Goal: Submit feedback/report problem: Submit feedback/report problem

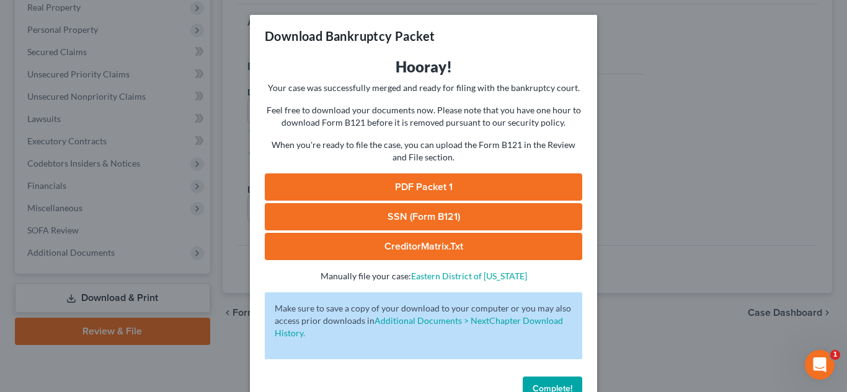
click at [565, 379] on button "Complete!" at bounding box center [551, 389] width 59 height 25
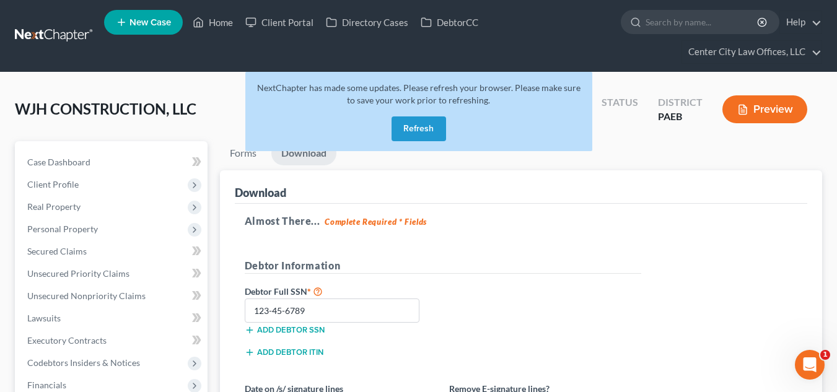
click at [407, 130] on button "Refresh" at bounding box center [419, 129] width 55 height 25
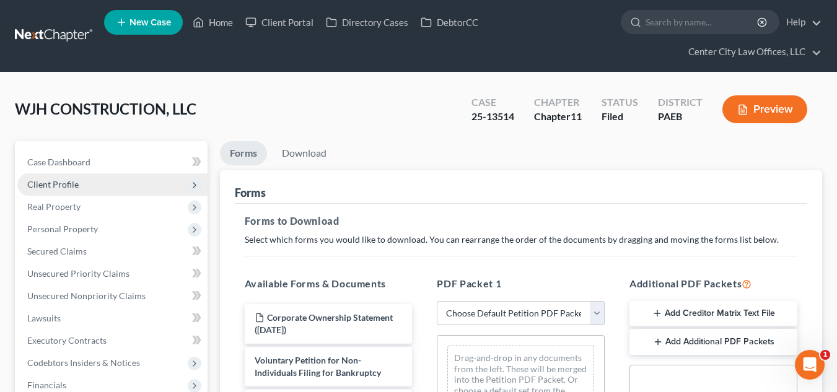
click at [58, 177] on span "Client Profile" at bounding box center [112, 185] width 190 height 22
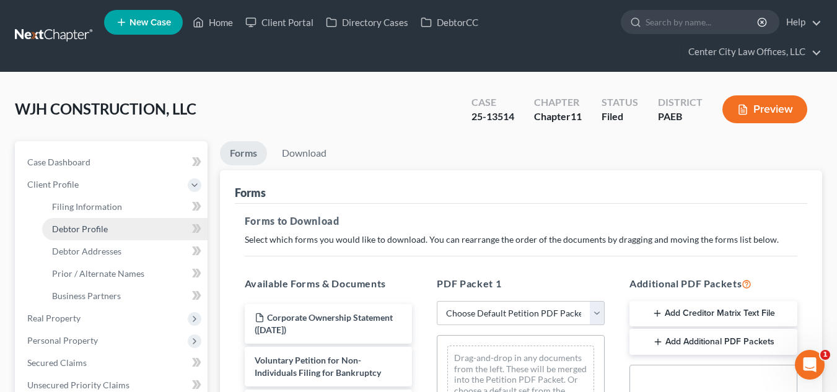
click at [64, 227] on span "Debtor Profile" at bounding box center [80, 229] width 56 height 11
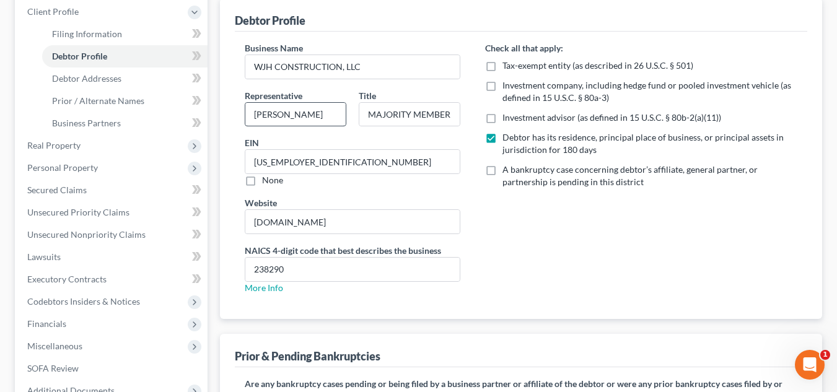
scroll to position [175, 0]
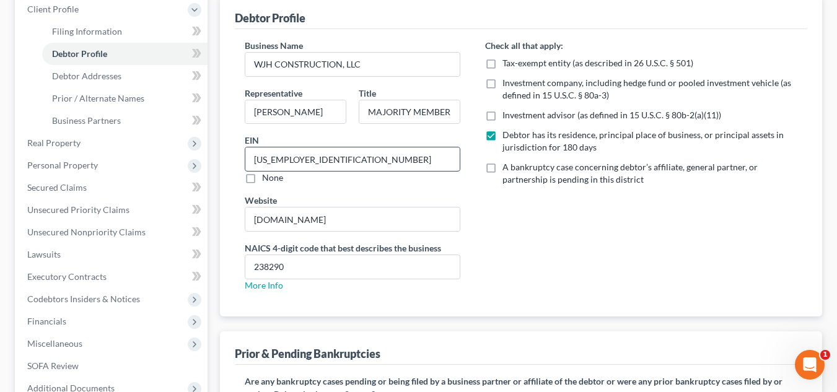
click at [320, 161] on input "[US_EMPLOYER_IDENTIFICATION_NUMBER]" at bounding box center [352, 159] width 214 height 24
click at [405, 301] on div "Business Name WJH CONSTRUCTION, LLC Representative [PERSON_NAME] Title MAJORITY…" at bounding box center [352, 170] width 240 height 263
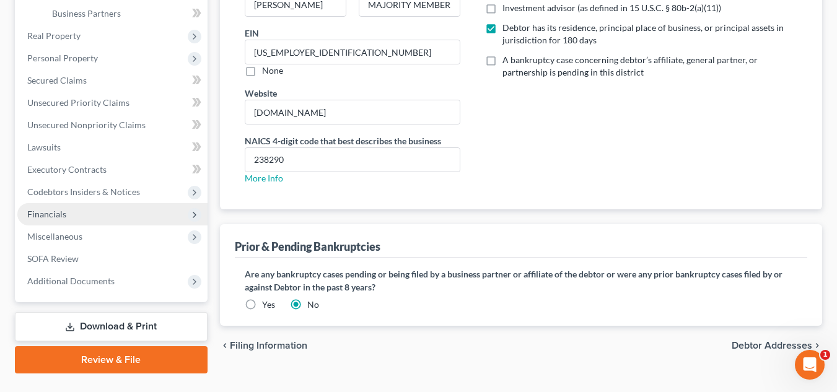
scroll to position [311, 0]
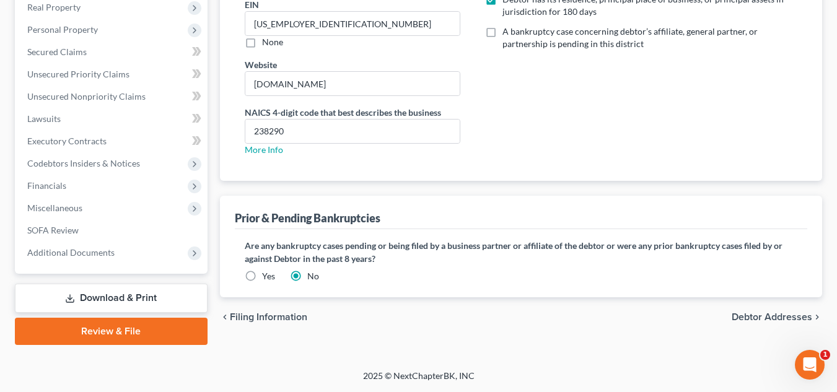
click at [94, 327] on link "Review & File" at bounding box center [111, 331] width 193 height 27
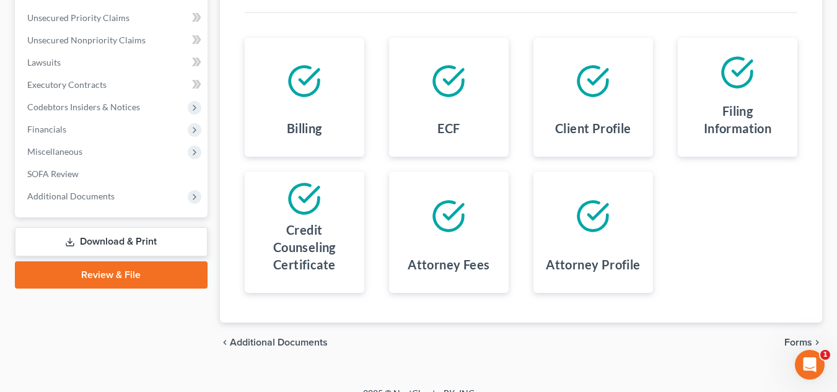
scroll to position [273, 0]
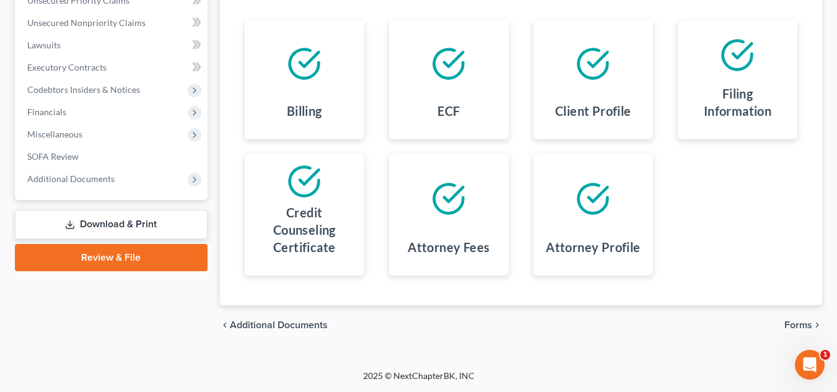
click at [806, 324] on span "Forms" at bounding box center [799, 325] width 28 height 10
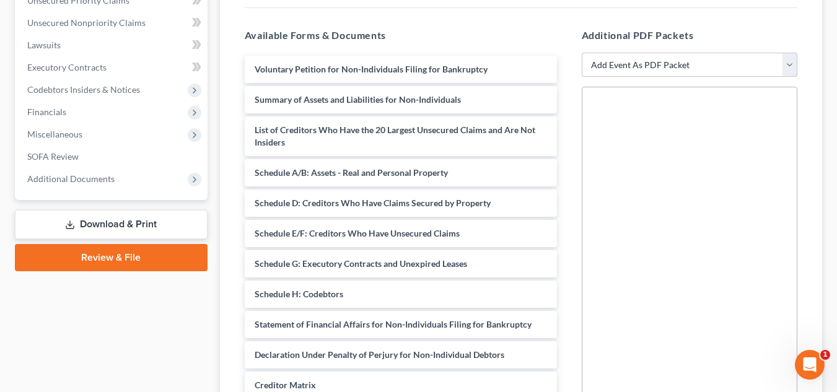
click at [633, 66] on select "Add Event As PDF Packet Amended Matrix List of Creditors (Fee) Certificate of C…" at bounding box center [690, 65] width 216 height 25
click at [548, 32] on h5 "Available Forms & Documents" at bounding box center [401, 35] width 312 height 15
click at [95, 219] on link "Download & Print" at bounding box center [111, 224] width 193 height 29
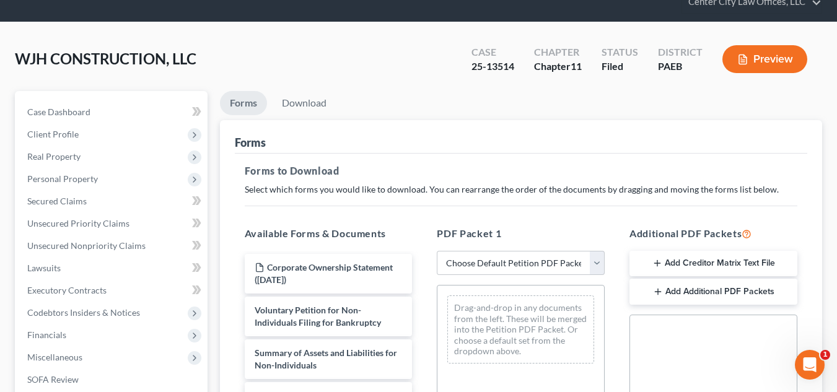
scroll to position [124, 0]
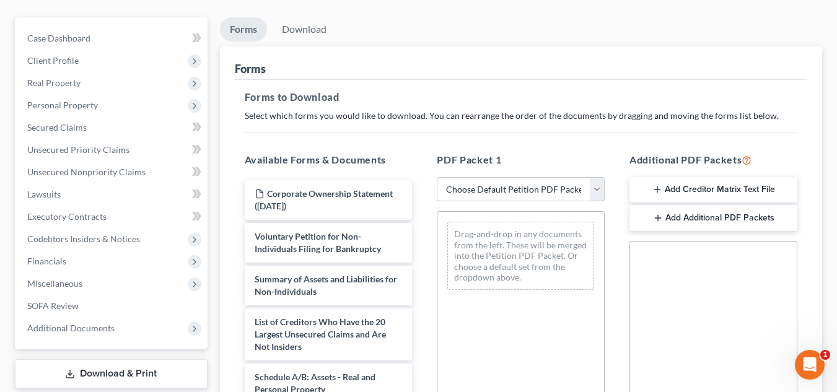
click at [488, 191] on select "Choose Default Petition PDF Packet Complete Bankruptcy Petition (all forms and …" at bounding box center [521, 189] width 168 height 25
select select "0"
click at [437, 177] on select "Choose Default Petition PDF Packet Complete Bankruptcy Petition (all forms and …" at bounding box center [521, 189] width 168 height 25
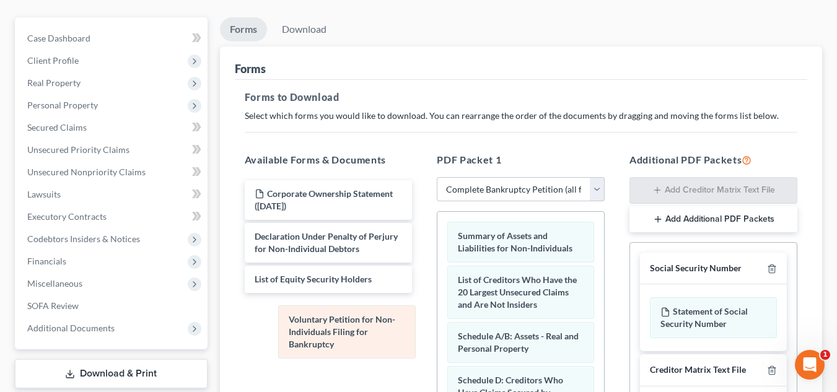
drag, startPoint x: 488, startPoint y: 252, endPoint x: 319, endPoint y: 335, distance: 188.7
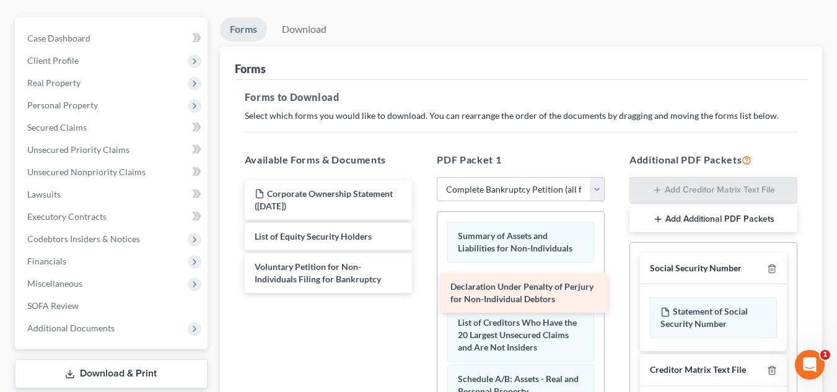
drag, startPoint x: 381, startPoint y: 244, endPoint x: 576, endPoint y: 294, distance: 202.2
click at [423, 293] on div "Declaration Under Penalty of Perjury for Non-Individual Debtors Corporate Owner…" at bounding box center [329, 236] width 188 height 113
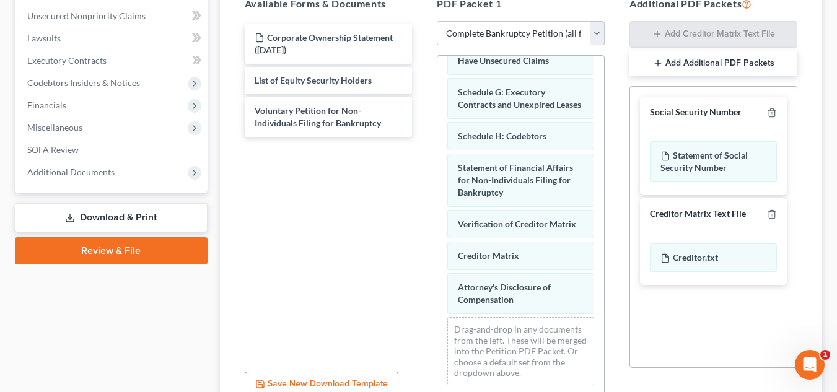
scroll to position [271, 0]
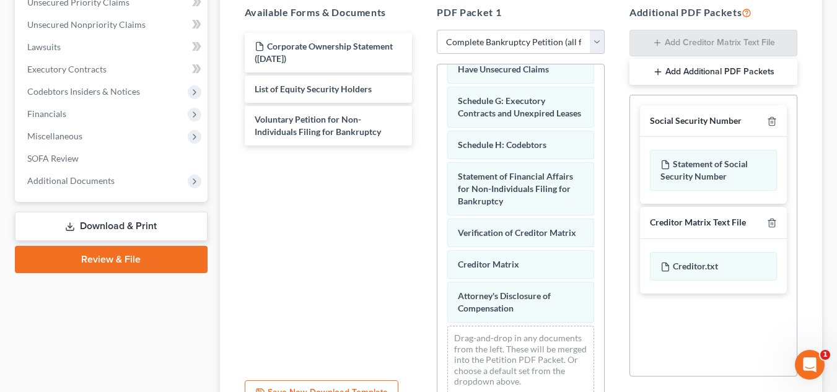
click at [130, 226] on link "Download & Print" at bounding box center [111, 226] width 193 height 29
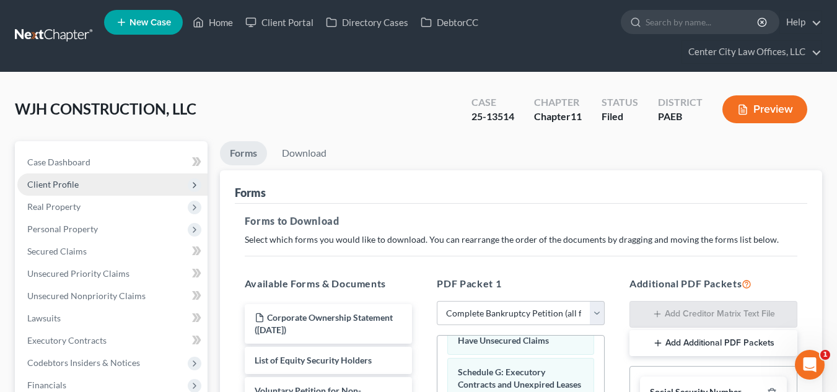
click at [58, 189] on span "Client Profile" at bounding box center [52, 184] width 51 height 11
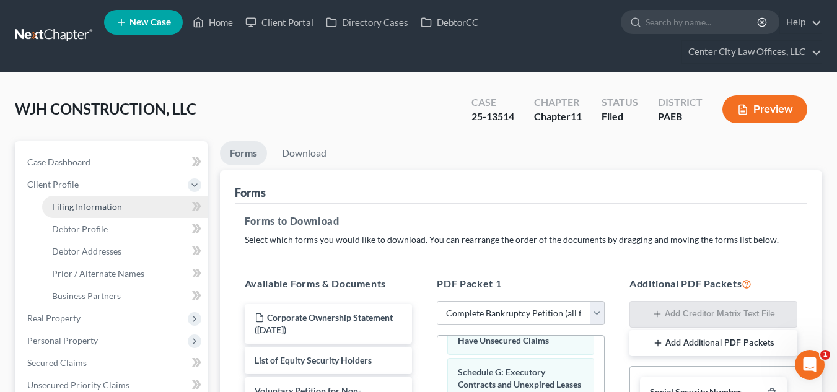
click at [66, 206] on span "Filing Information" at bounding box center [87, 206] width 70 height 11
select select "3"
select select "1"
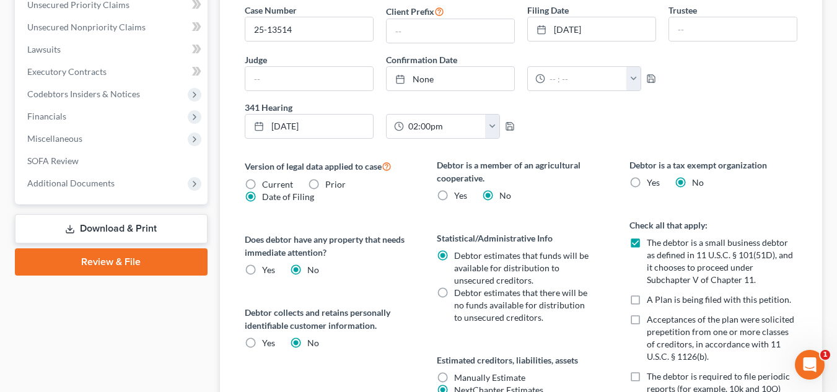
scroll to position [372, 0]
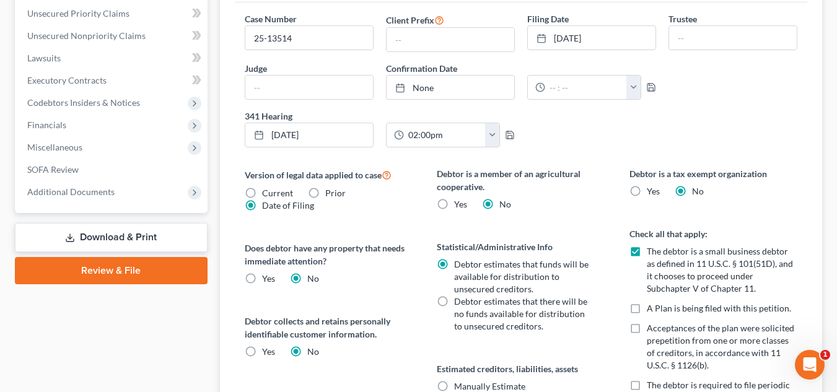
click at [114, 233] on link "Download & Print" at bounding box center [111, 237] width 193 height 29
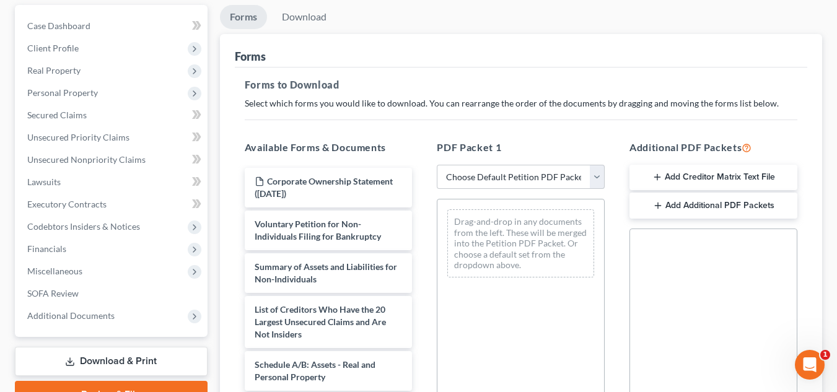
scroll to position [134, 0]
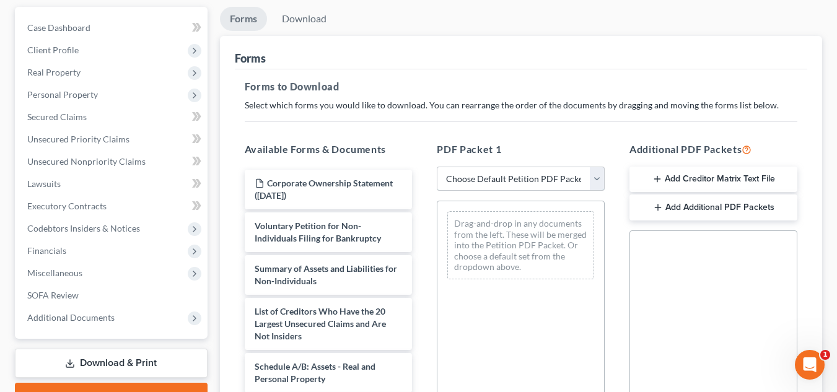
click at [481, 182] on select "Choose Default Petition PDF Packet Complete Bankruptcy Petition (all forms and …" at bounding box center [521, 179] width 168 height 25
select select "0"
click at [437, 167] on select "Choose Default Petition PDF Packet Complete Bankruptcy Petition (all forms and …" at bounding box center [521, 179] width 168 height 25
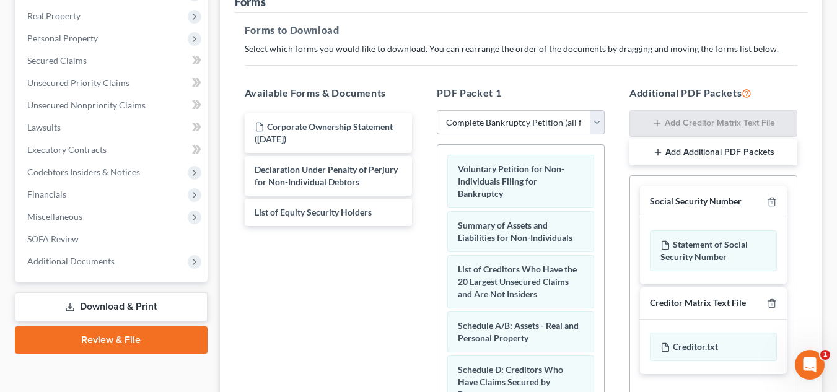
scroll to position [186, 0]
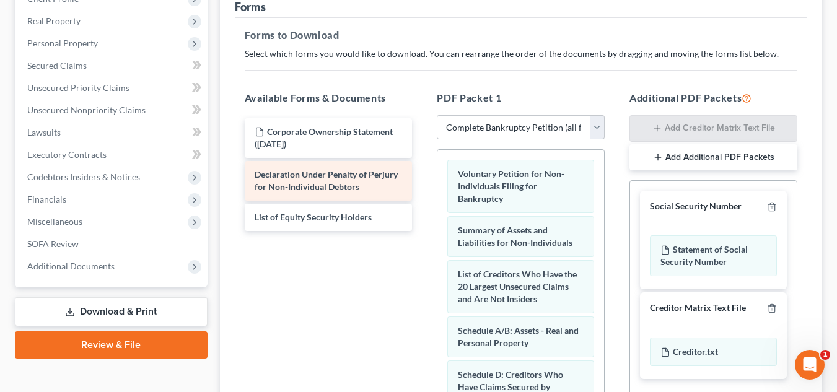
click at [327, 183] on span "Declaration Under Penalty of Perjury for Non-Individual Debtors" at bounding box center [326, 180] width 143 height 23
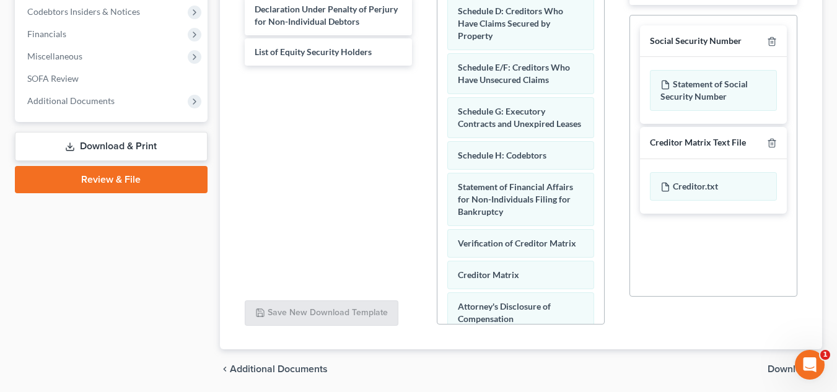
scroll to position [223, 0]
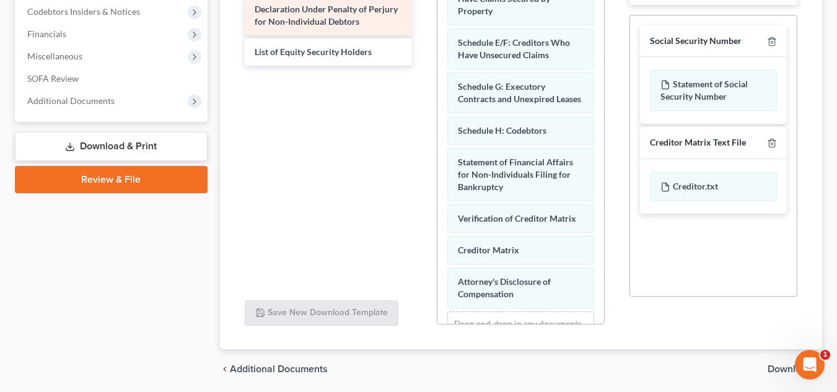
click at [320, 15] on div "Declaration Under Penalty of Perjury for Non-Individual Debtors" at bounding box center [329, 16] width 168 height 40
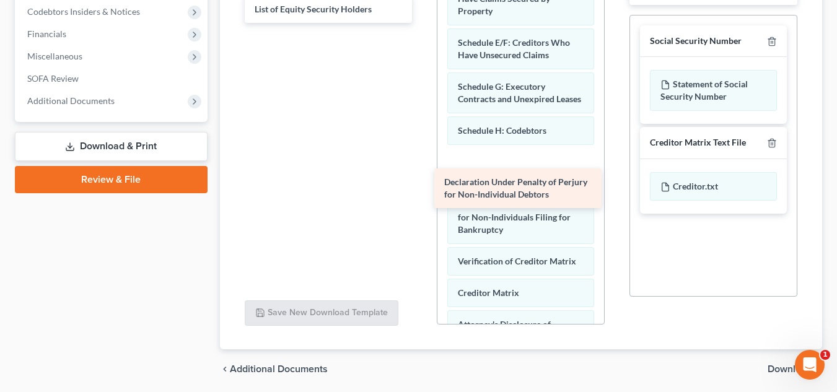
drag, startPoint x: 320, startPoint y: 15, endPoint x: 509, endPoint y: 188, distance: 256.6
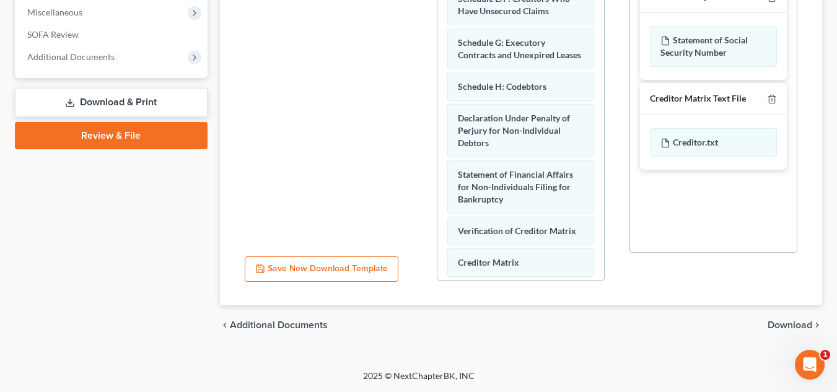
scroll to position [385, 0]
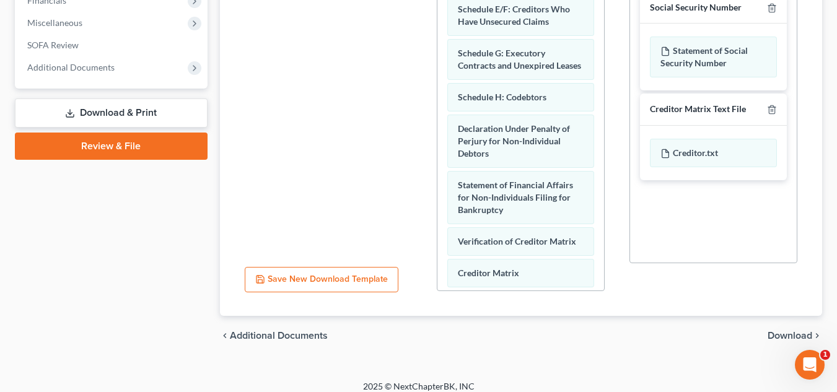
click at [793, 335] on span "Download" at bounding box center [790, 336] width 45 height 10
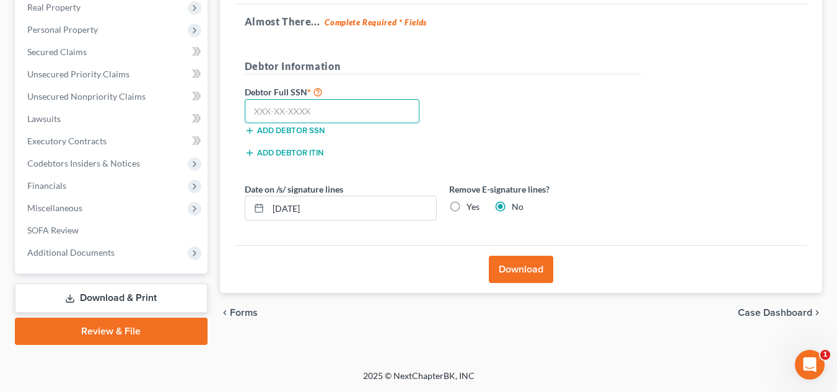
click at [327, 112] on input "text" at bounding box center [332, 111] width 175 height 25
paste input "471-01-1744"
type input "471-01-1744"
click at [511, 269] on button "Download" at bounding box center [521, 269] width 64 height 27
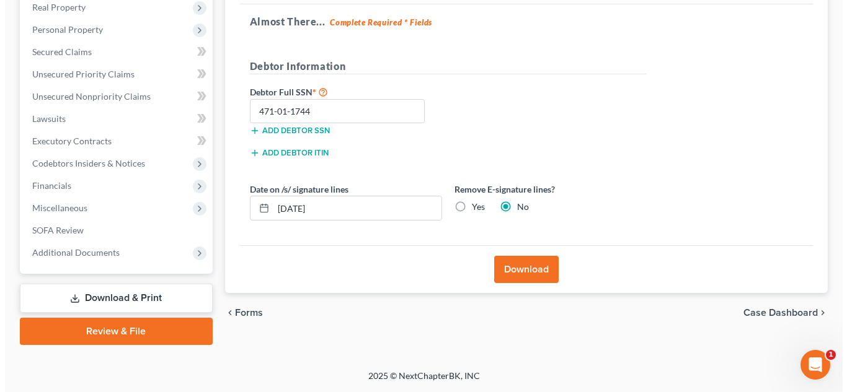
scroll to position [177, 0]
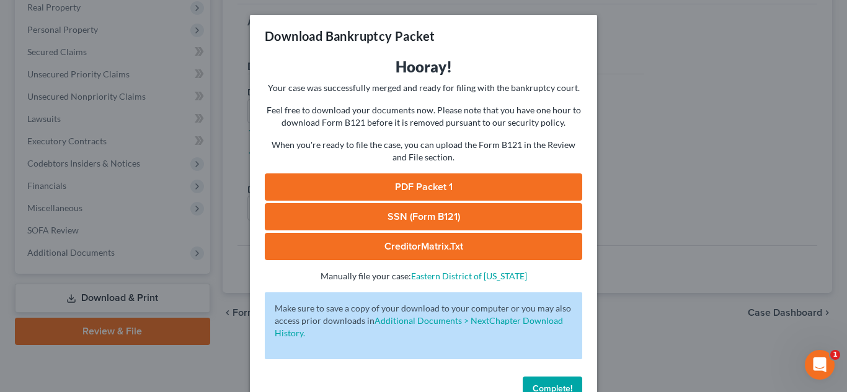
click at [477, 188] on link "PDF Packet 1" at bounding box center [423, 187] width 317 height 27
click at [416, 218] on link "SSN (Form B121)" at bounding box center [423, 216] width 317 height 27
click at [379, 242] on link "CreditorMatrix.txt" at bounding box center [423, 246] width 317 height 27
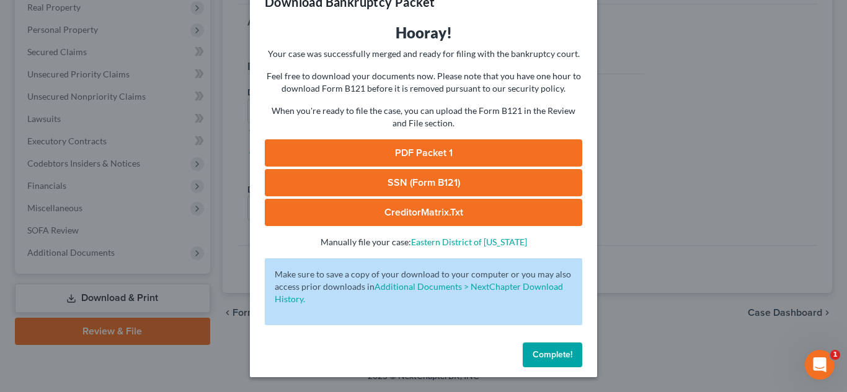
click at [537, 351] on span "Complete!" at bounding box center [552, 355] width 40 height 11
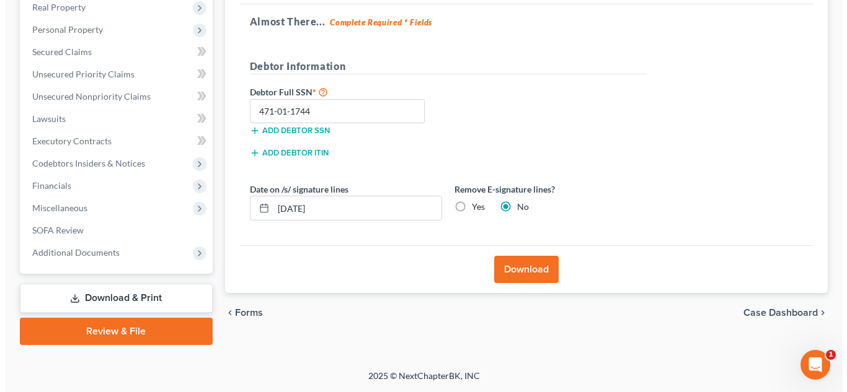
scroll to position [0, 0]
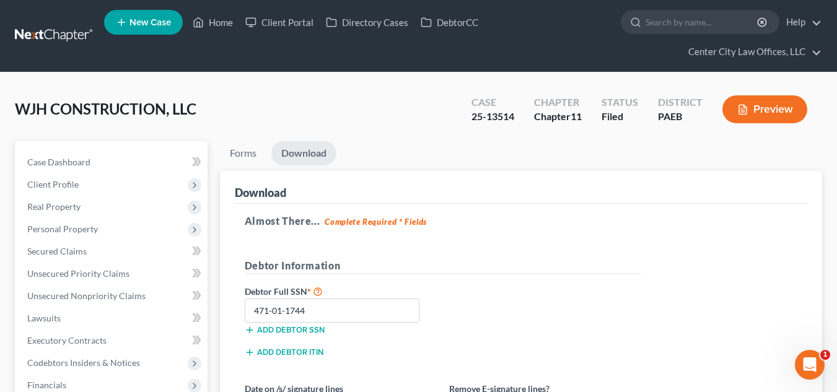
click at [783, 108] on button "Preview" at bounding box center [765, 109] width 85 height 28
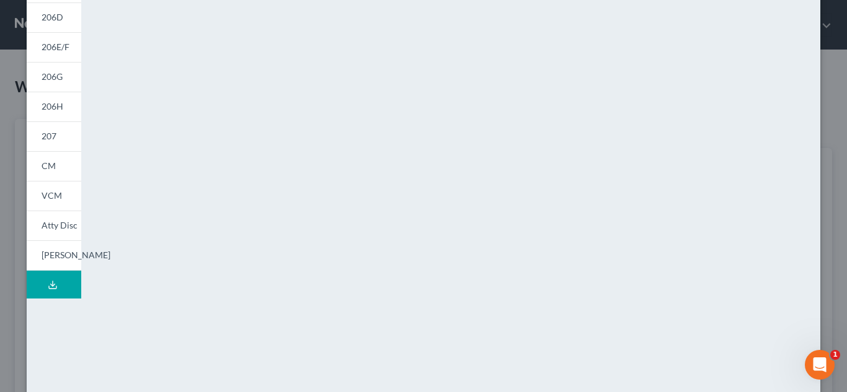
scroll to position [217, 0]
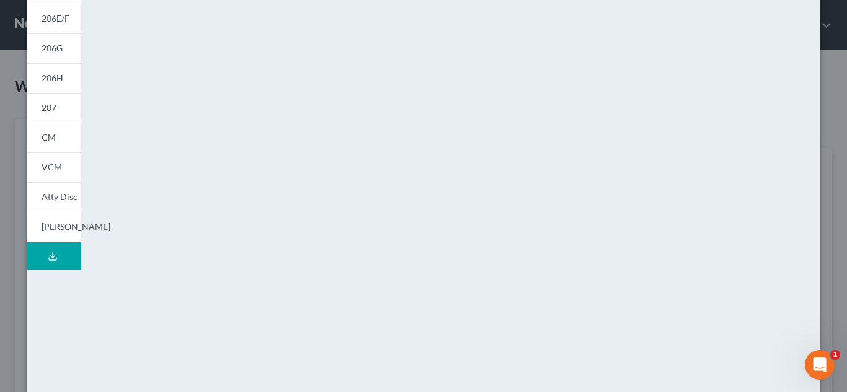
click at [620, 208] on div "NextChapter Map Voluntary Petition for Non-Individuals Filing for Bankruptcy - …" at bounding box center [692, 147] width 268 height 615
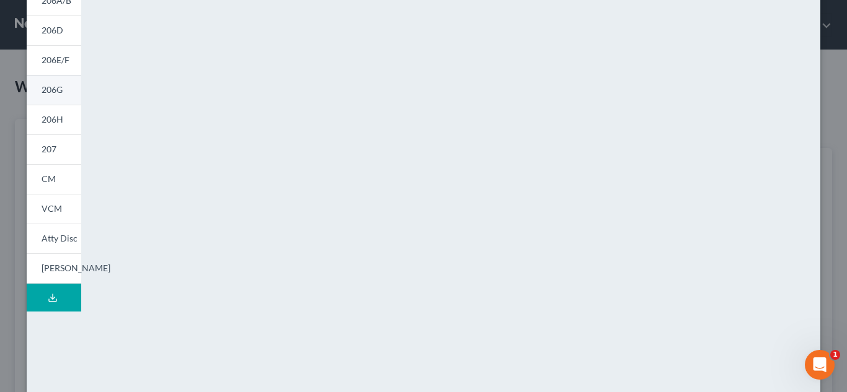
scroll to position [165, 0]
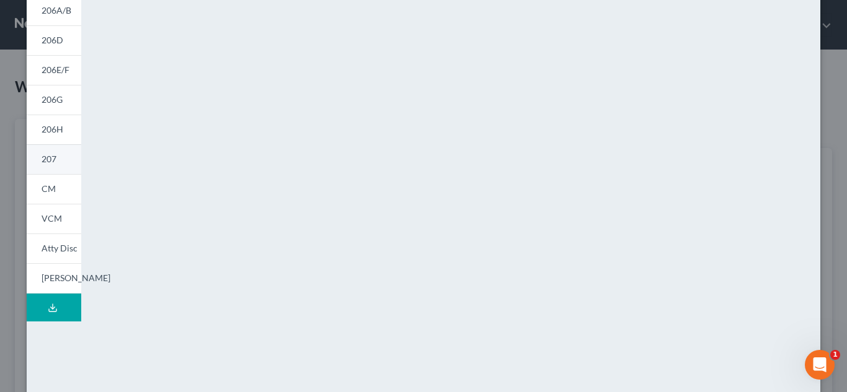
click at [51, 156] on span "207" at bounding box center [49, 159] width 15 height 11
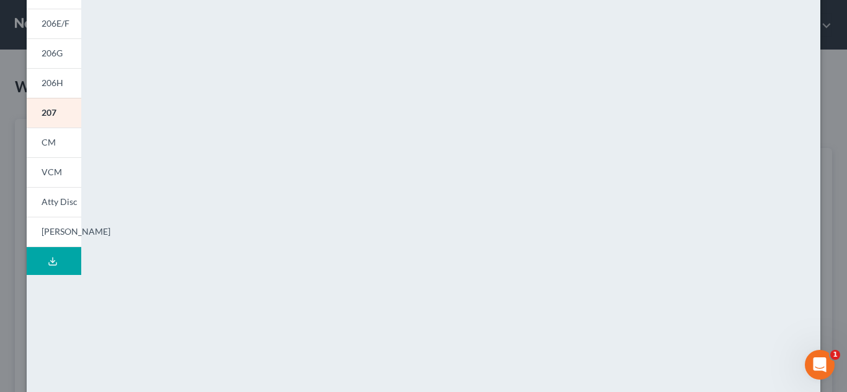
scroll to position [172, 0]
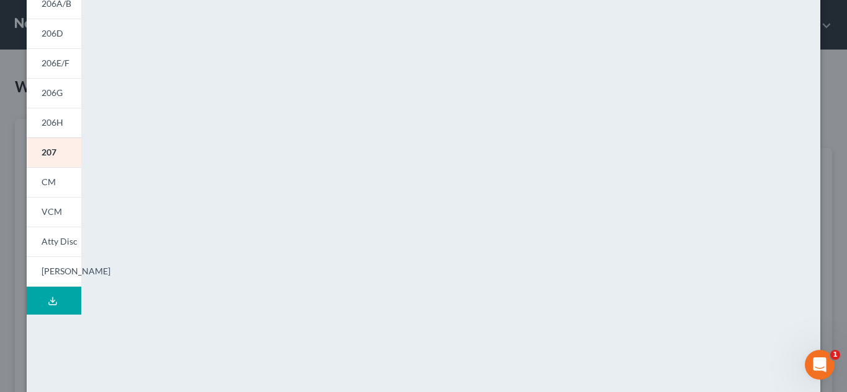
click at [94, 136] on div "<object ng-attr-data='[URL][DOMAIN_NAME]' type='application/pdf' width='100%' h…" at bounding box center [322, 198] width 457 height 627
click at [59, 120] on link "206H" at bounding box center [54, 123] width 55 height 30
click at [48, 91] on span "206G" at bounding box center [52, 92] width 21 height 11
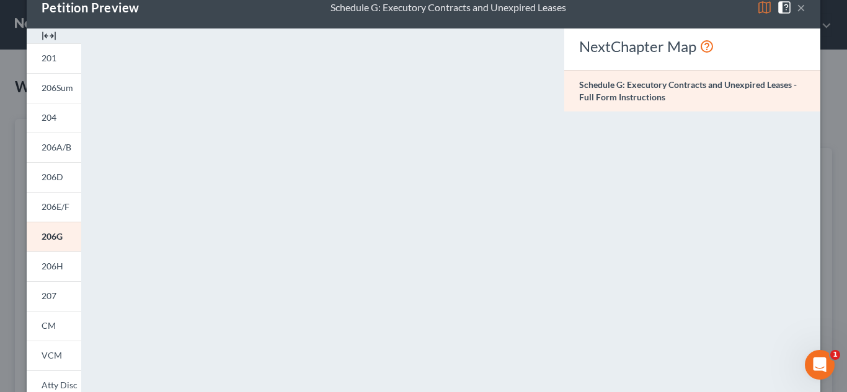
scroll to position [7, 0]
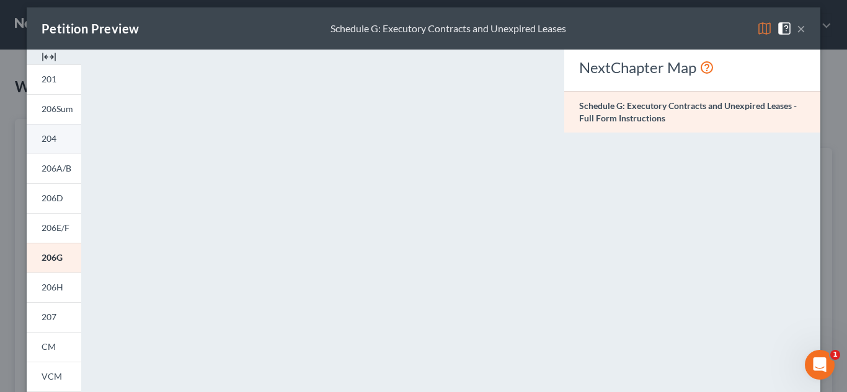
click at [42, 136] on span "204" at bounding box center [49, 138] width 15 height 11
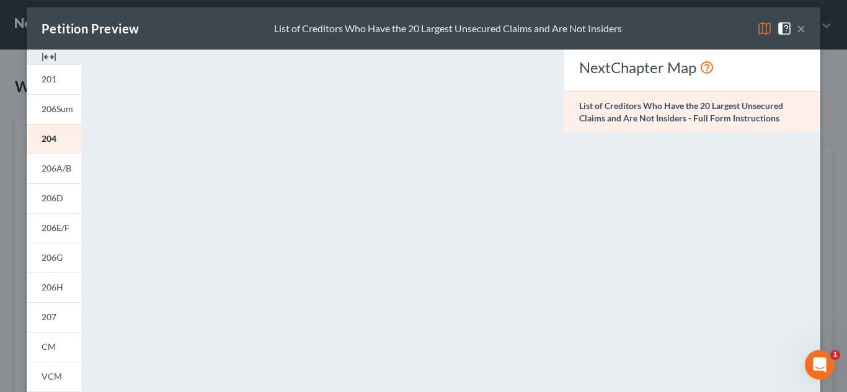
click at [798, 29] on button "×" at bounding box center [800, 28] width 9 height 15
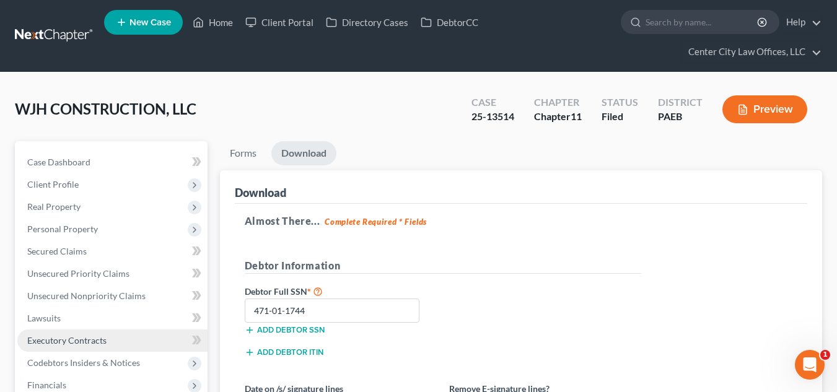
click at [71, 338] on span "Executory Contracts" at bounding box center [66, 340] width 79 height 11
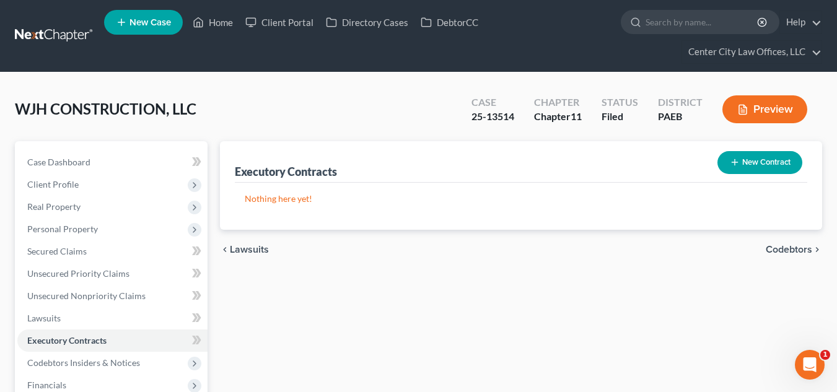
click at [742, 161] on button "New Contract" at bounding box center [760, 162] width 85 height 23
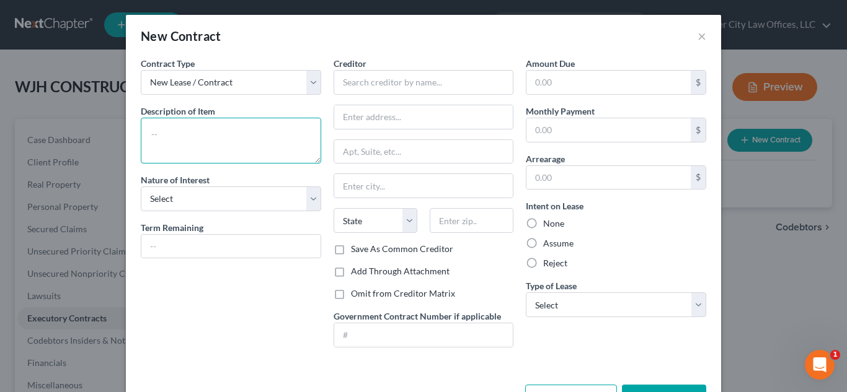
click at [209, 136] on textarea at bounding box center [231, 141] width 180 height 46
type textarea "OFFICE LEASE"
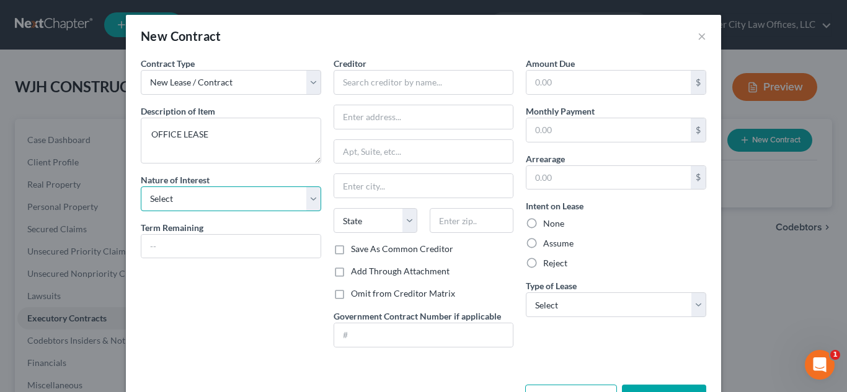
click at [311, 200] on select "Select Purchaser Agent Lessor Lessee" at bounding box center [231, 199] width 180 height 25
click at [141, 187] on select "Select Purchaser Agent Lessor Lessee" at bounding box center [231, 199] width 180 height 25
click at [303, 198] on select "Select Purchaser Agent Lessor Lessee" at bounding box center [231, 199] width 180 height 25
select select "3"
click at [141, 187] on select "Select Purchaser Agent Lessor Lessee" at bounding box center [231, 199] width 180 height 25
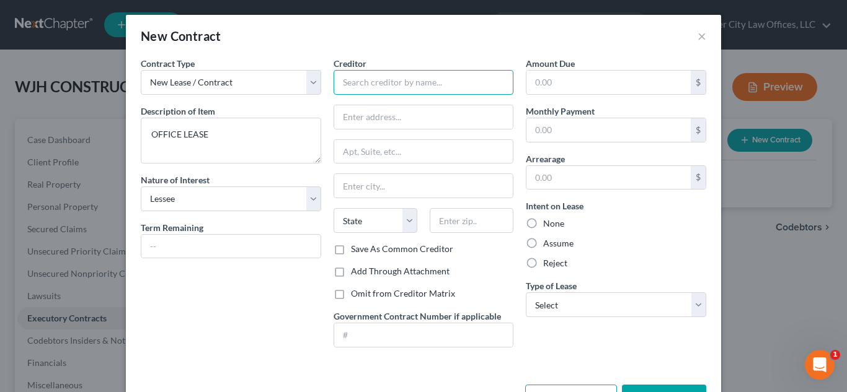
click at [360, 78] on input "text" at bounding box center [423, 82] width 180 height 25
click at [543, 246] on label "Assume" at bounding box center [558, 243] width 30 height 12
click at [548, 245] on input "Assume" at bounding box center [552, 241] width 8 height 8
radio input "true"
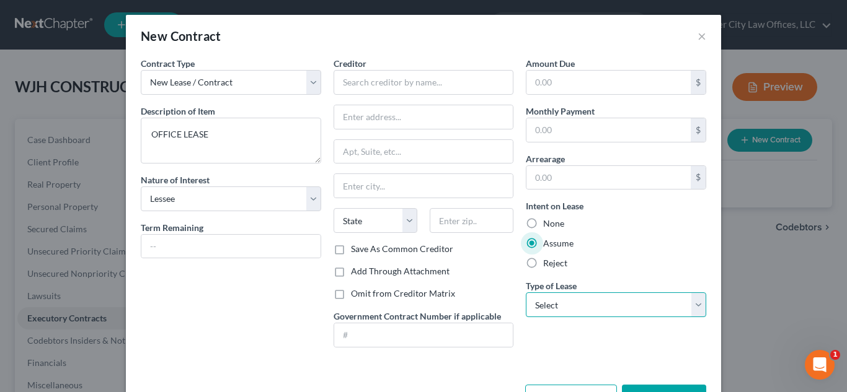
click at [555, 302] on select "Select Real Estate Car Other" at bounding box center [616, 305] width 180 height 25
select select "0"
click at [526, 293] on select "Select Real Estate Car Other" at bounding box center [616, 305] width 180 height 25
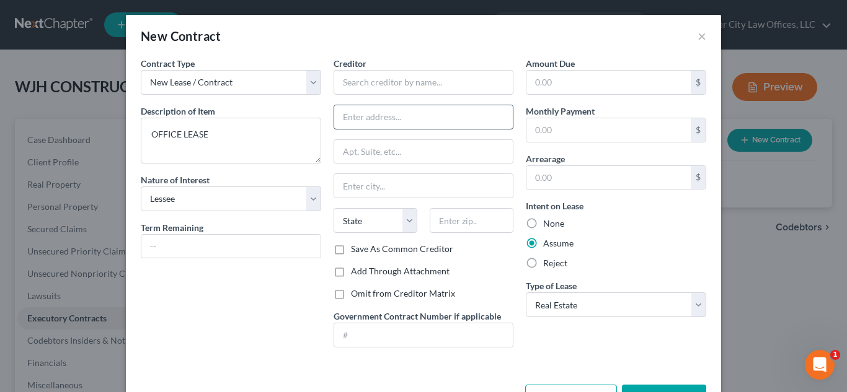
click at [401, 114] on input "text" at bounding box center [423, 117] width 179 height 24
type input "1"
type input "[STREET_ADDRESS][PERSON_NAME]"
click at [456, 219] on input "text" at bounding box center [471, 220] width 84 height 25
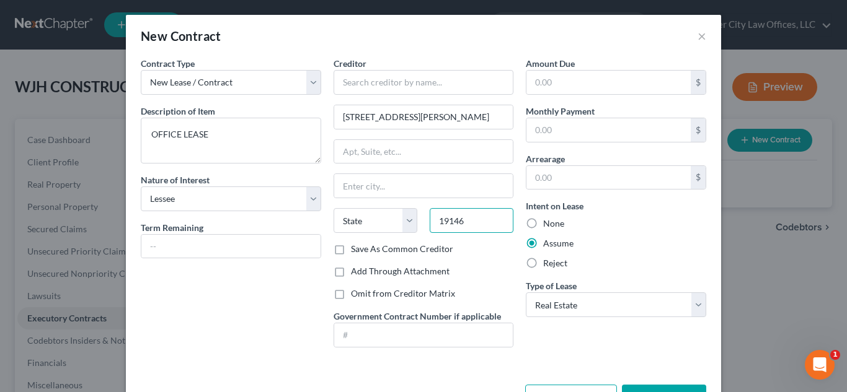
type input "19146"
type input "[GEOGRAPHIC_DATA]"
select select "39"
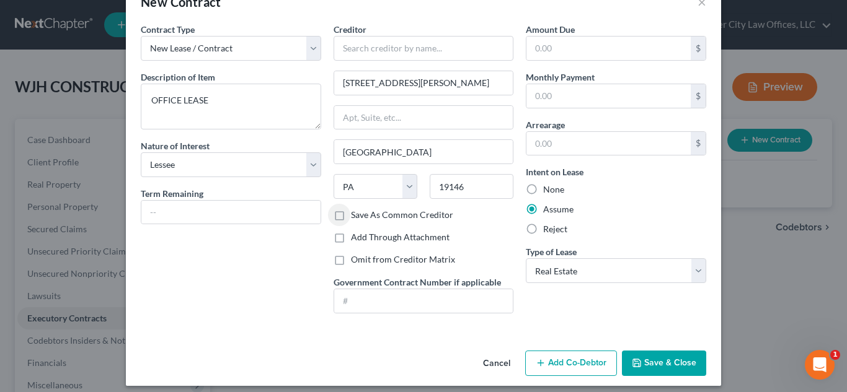
scroll to position [43, 0]
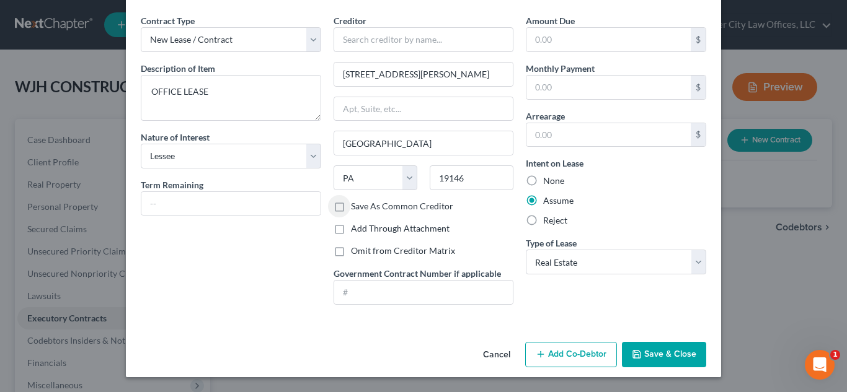
click at [351, 252] on label "Omit from Creditor Matrix" at bounding box center [403, 251] width 104 height 12
click at [356, 252] on input "Omit from Creditor Matrix" at bounding box center [360, 249] width 8 height 8
checkbox input "true"
click at [644, 357] on button "Save & Close" at bounding box center [664, 355] width 84 height 26
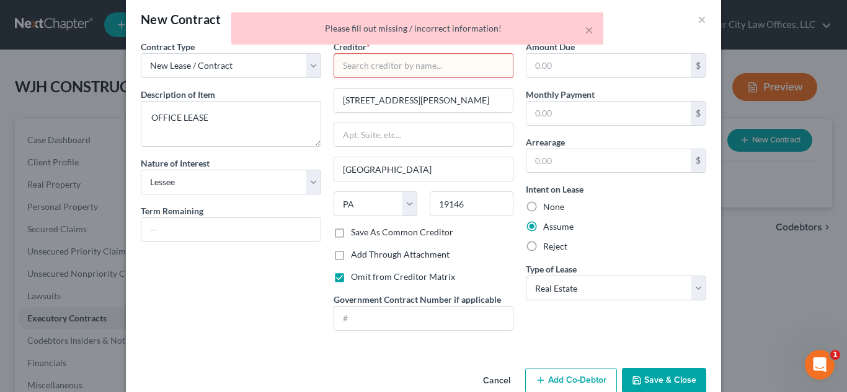
scroll to position [0, 0]
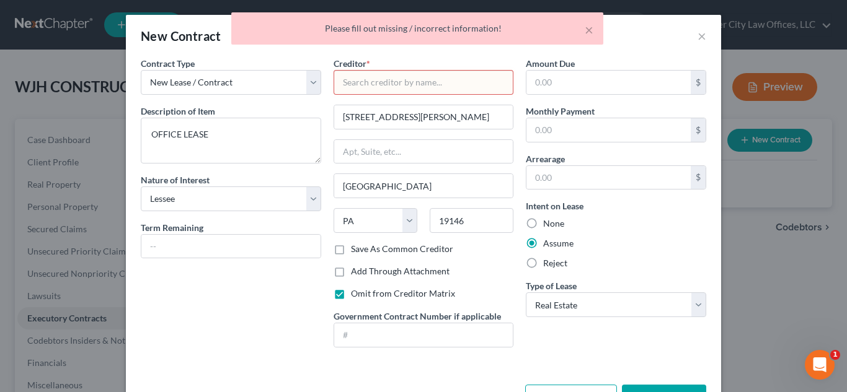
click at [341, 83] on input "text" at bounding box center [423, 82] width 180 height 25
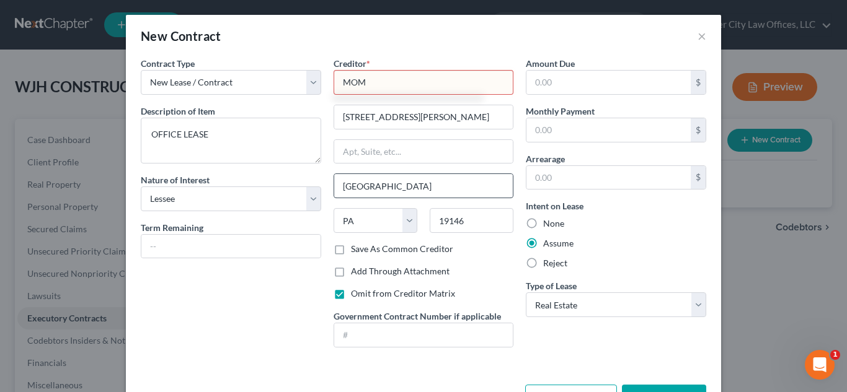
type input "MOM"
click at [411, 187] on input "[GEOGRAPHIC_DATA]" at bounding box center [423, 186] width 179 height 24
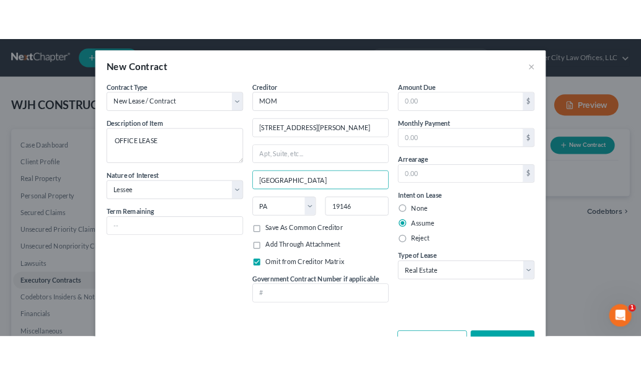
scroll to position [43, 0]
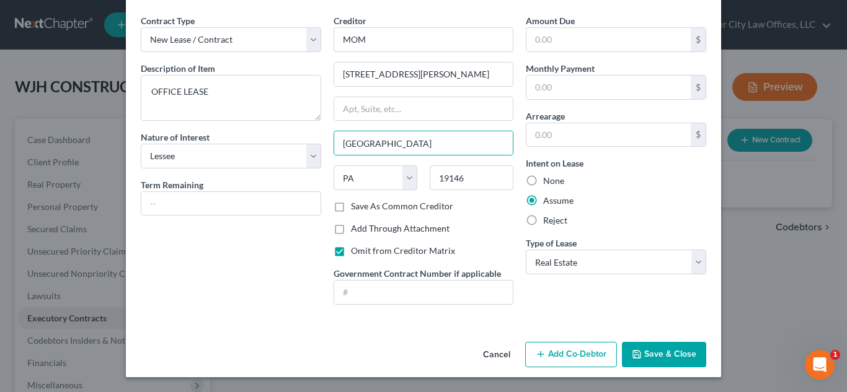
click at [651, 348] on button "Save & Close" at bounding box center [664, 355] width 84 height 26
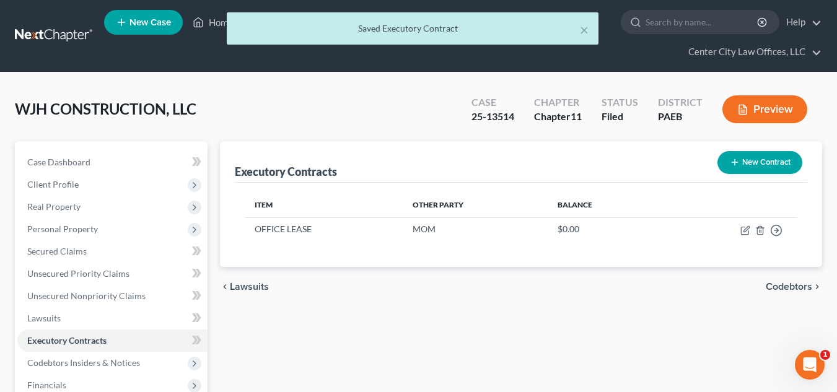
click at [752, 161] on button "New Contract" at bounding box center [760, 162] width 85 height 23
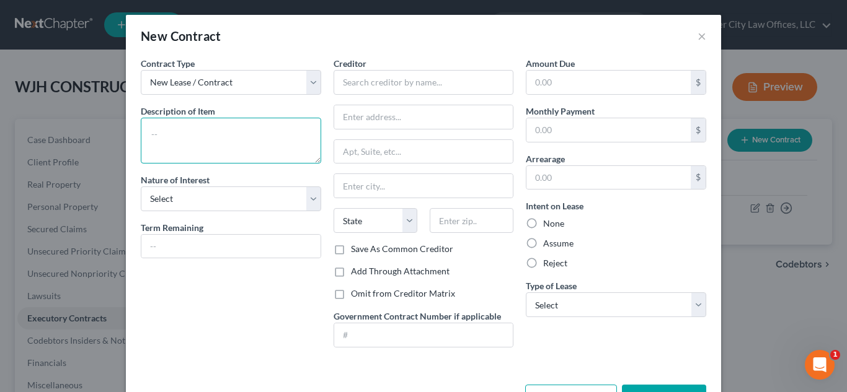
drag, startPoint x: 285, startPoint y: 120, endPoint x: 251, endPoint y: 134, distance: 36.9
click at [251, 134] on textarea at bounding box center [231, 141] width 180 height 46
type textarea "E"
type textarea "S"
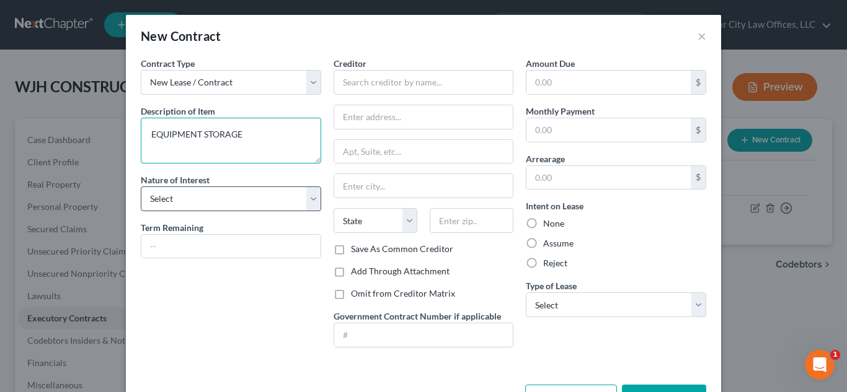
type textarea "EQUIPMENT STORAGE"
click at [228, 189] on select "Select Purchaser Agent Lessor Lessee" at bounding box center [231, 199] width 180 height 25
select select "3"
click at [141, 187] on select "Select Purchaser Agent Lessor Lessee" at bounding box center [231, 199] width 180 height 25
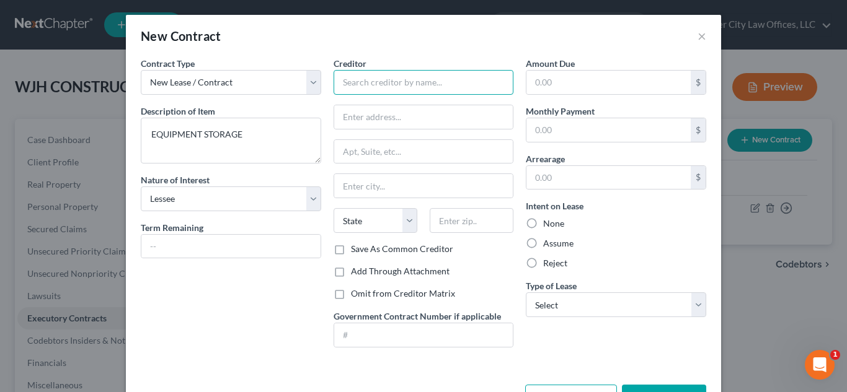
click at [384, 82] on input "text" at bounding box center [423, 82] width 180 height 25
type input "U-HAUL"
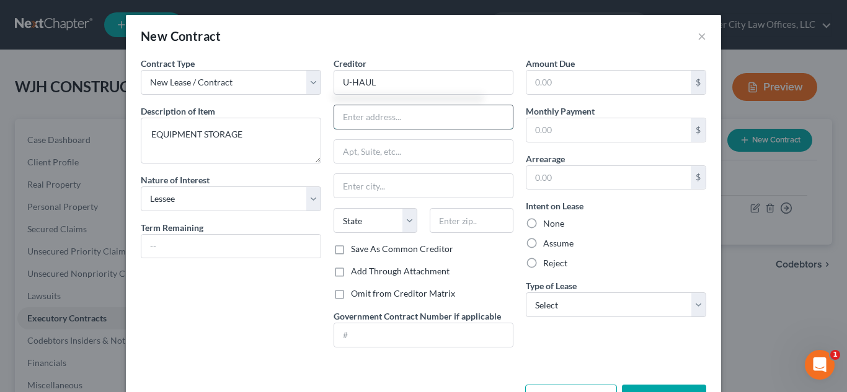
click at [372, 117] on input "text" at bounding box center [423, 117] width 179 height 24
type input "QUARTERMASTER PLAZA"
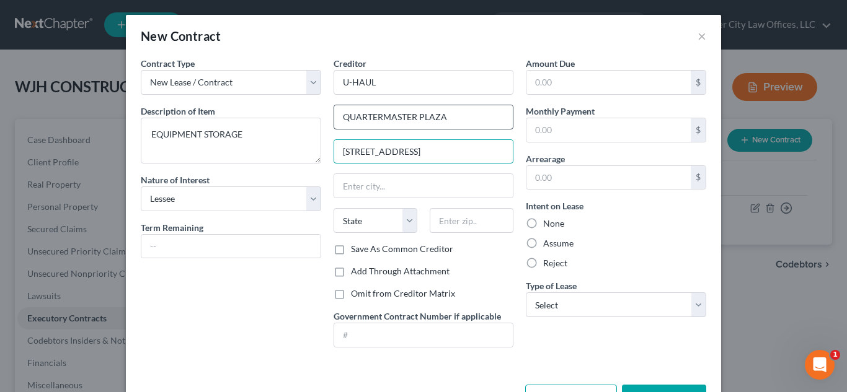
type input "[STREET_ADDRESS]"
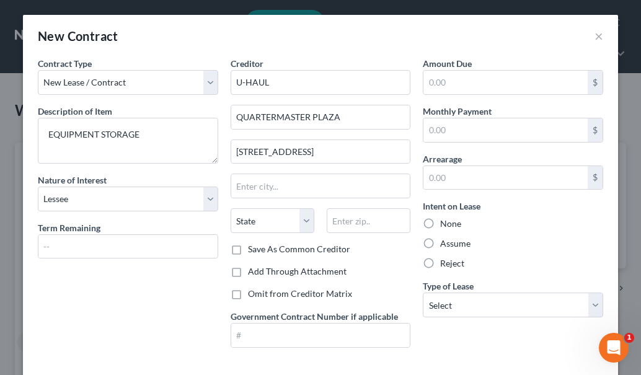
click at [318, 244] on label "Save As Common Creditor" at bounding box center [299, 249] width 102 height 12
click at [261, 244] on input "Save As Common Creditor" at bounding box center [257, 247] width 8 height 8
checkbox input "true"
click at [350, 219] on input "text" at bounding box center [369, 220] width 84 height 25
type input "19145"
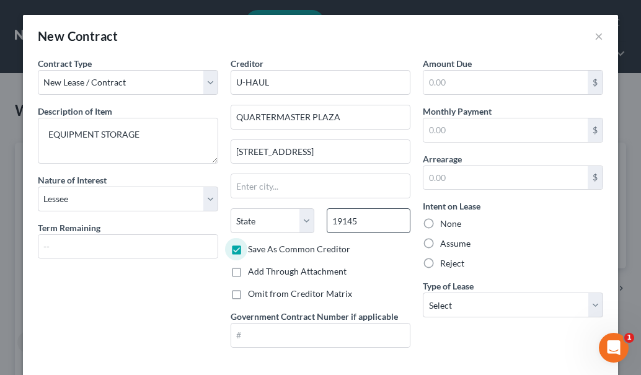
type input "[GEOGRAPHIC_DATA]"
select select "39"
click at [440, 245] on label "Assume" at bounding box center [455, 243] width 30 height 12
click at [445, 245] on input "Assume" at bounding box center [449, 241] width 8 height 8
radio input "true"
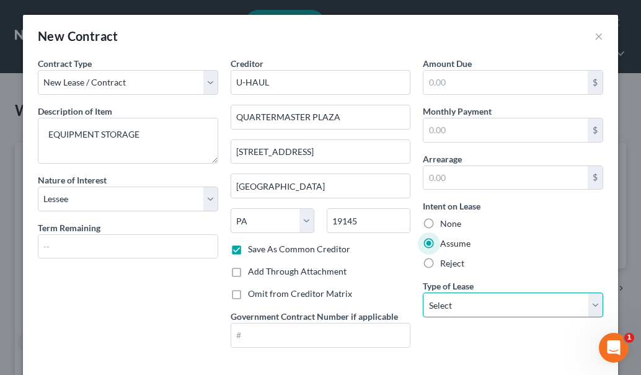
click at [476, 304] on select "Select Real Estate Car Other" at bounding box center [513, 305] width 180 height 25
select select "0"
click at [423, 293] on select "Select Real Estate Car Other" at bounding box center [513, 305] width 180 height 25
click at [248, 296] on label "Omit from Creditor Matrix" at bounding box center [300, 294] width 104 height 12
click at [253, 296] on input "Omit from Creditor Matrix" at bounding box center [257, 292] width 8 height 8
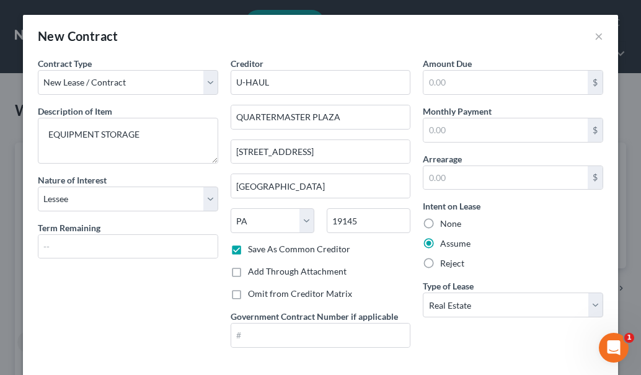
checkbox input "true"
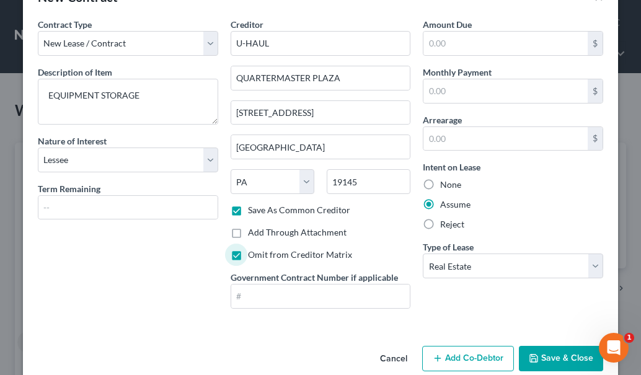
scroll to position [60, 0]
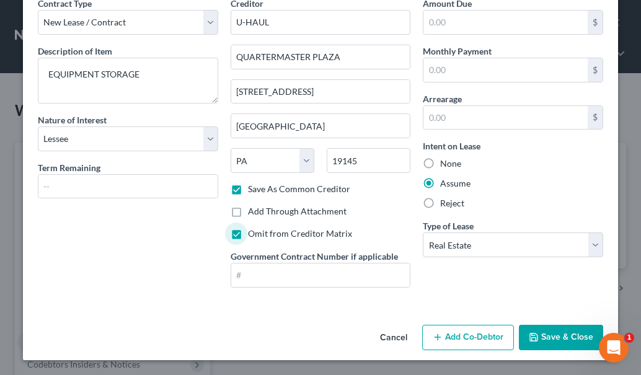
click at [549, 334] on button "Save & Close" at bounding box center [561, 338] width 84 height 26
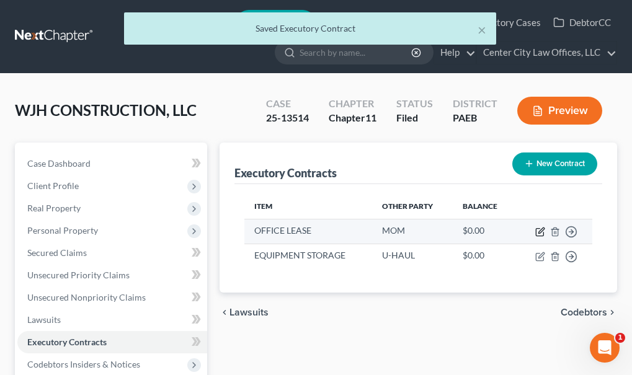
click at [540, 234] on icon "button" at bounding box center [540, 232] width 10 height 10
select select "3"
select select "39"
select select "0"
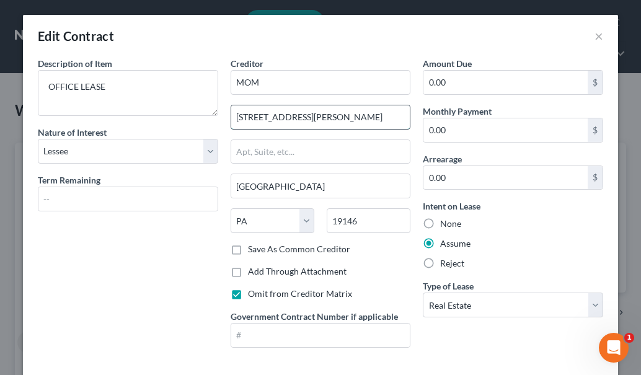
click at [350, 117] on input "[STREET_ADDRESS][PERSON_NAME]" at bounding box center [320, 117] width 179 height 24
type input "1"
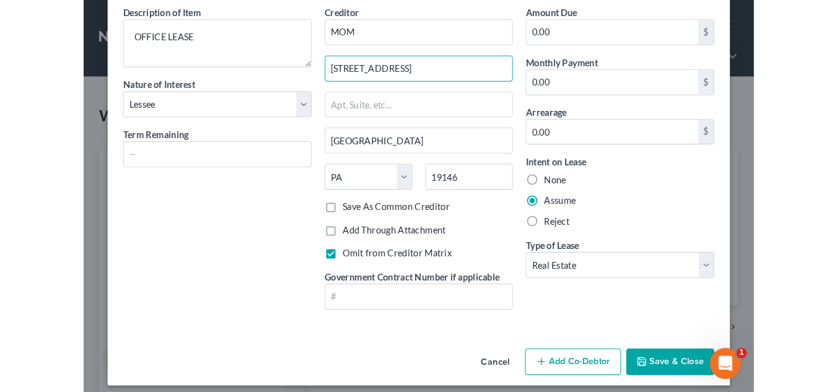
scroll to position [42, 0]
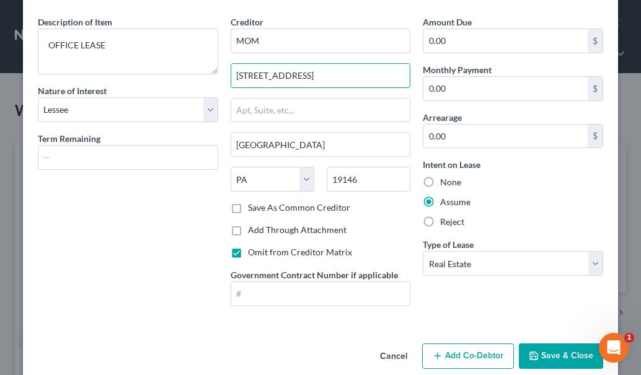
type input "[STREET_ADDRESS]"
click at [578, 359] on button "Save & Close" at bounding box center [561, 356] width 84 height 26
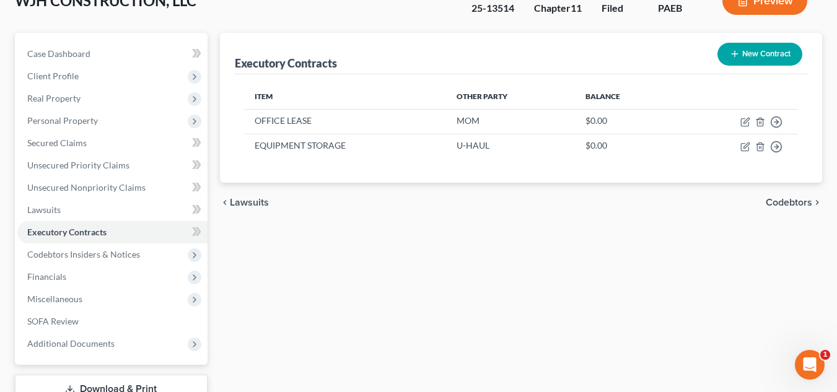
scroll to position [113, 0]
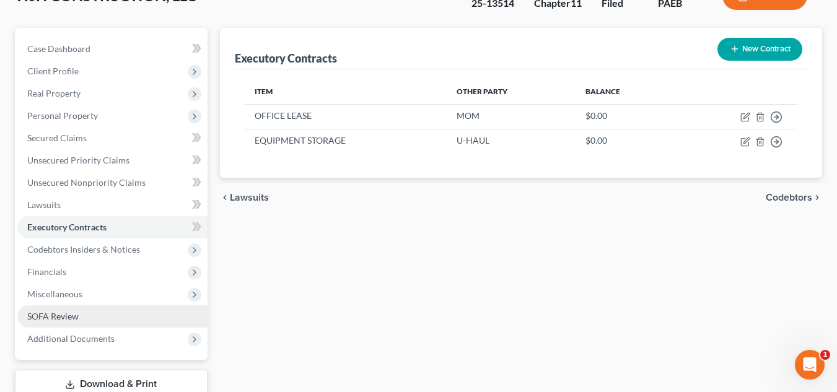
click at [55, 311] on span "SOFA Review" at bounding box center [52, 316] width 51 height 11
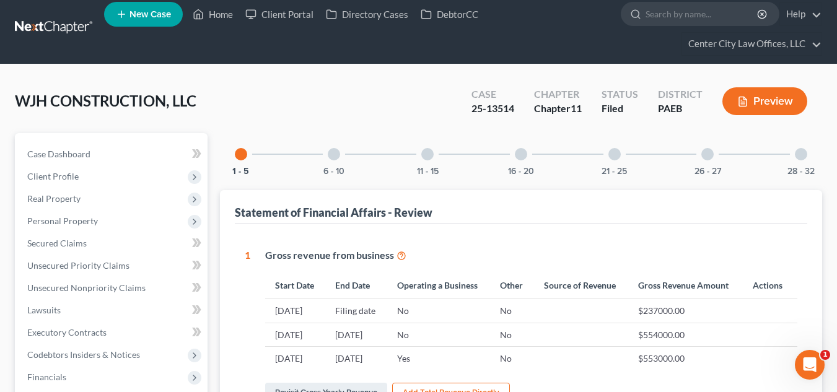
scroll to position [5, 0]
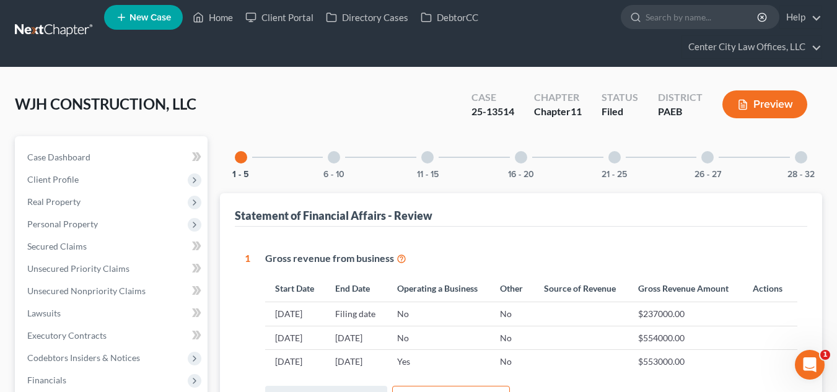
click at [335, 156] on div at bounding box center [334, 157] width 12 height 12
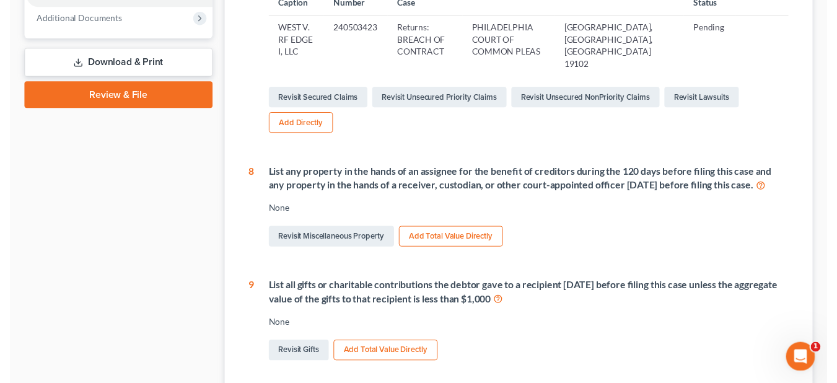
scroll to position [97, 0]
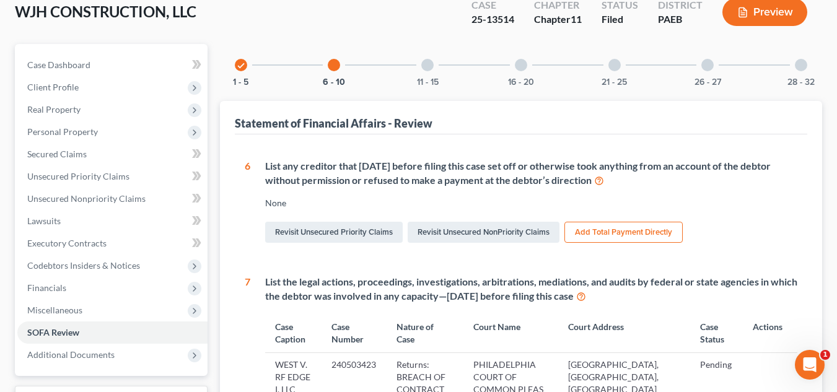
click at [425, 63] on div at bounding box center [427, 65] width 12 height 12
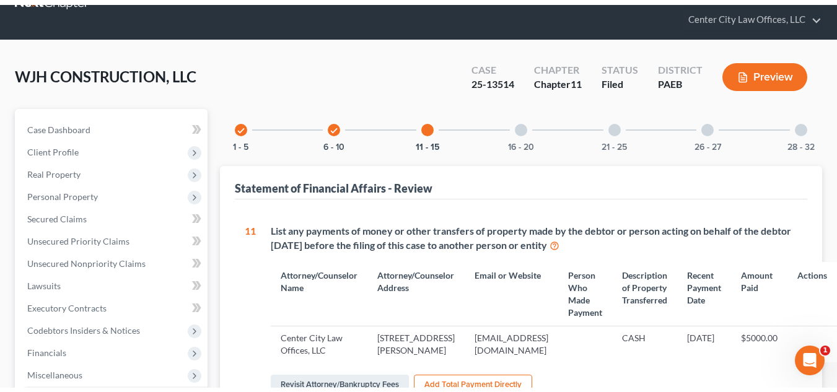
scroll to position [35, 0]
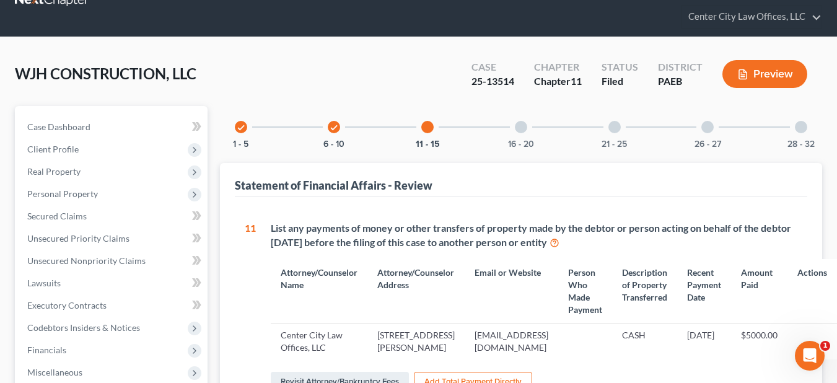
click at [516, 128] on div at bounding box center [521, 127] width 12 height 12
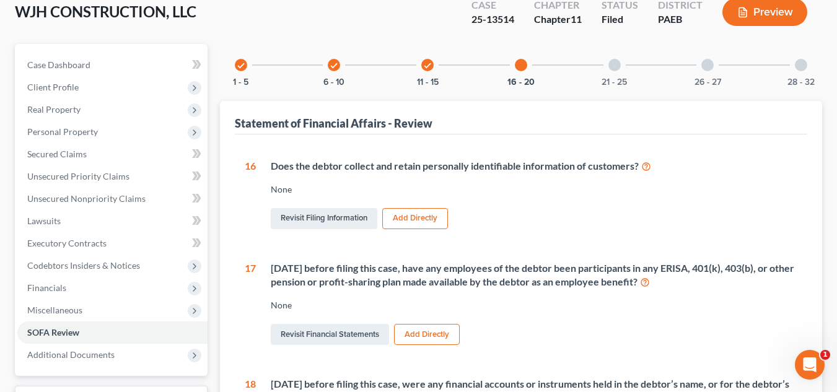
scroll to position [77, 0]
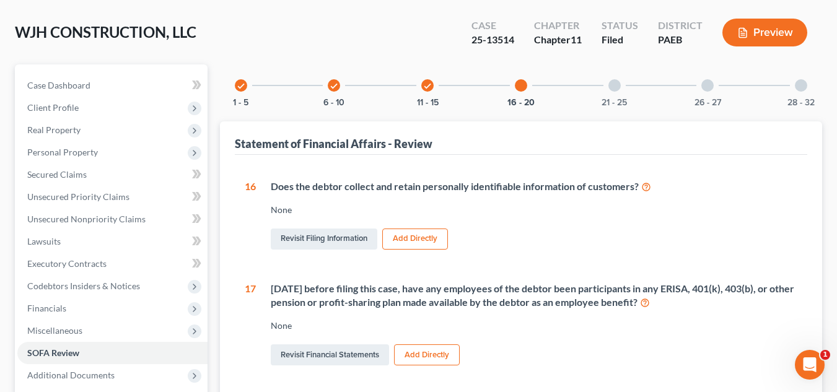
click at [609, 85] on div at bounding box center [615, 85] width 12 height 12
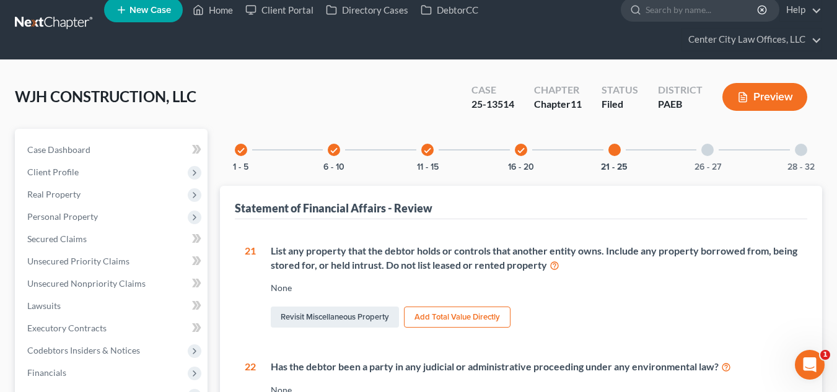
scroll to position [0, 0]
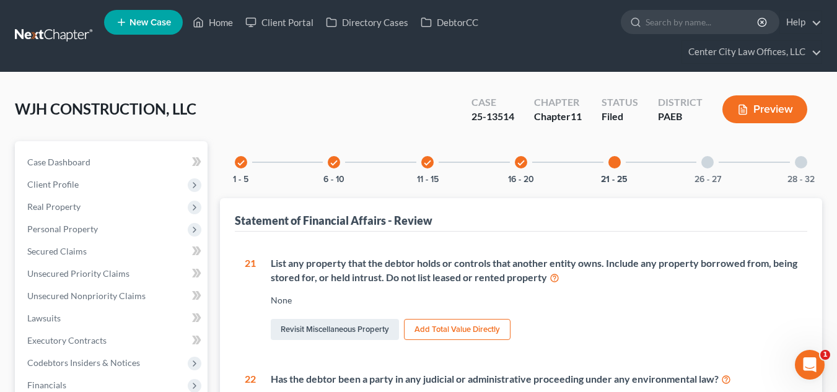
click at [708, 159] on div at bounding box center [708, 162] width 12 height 12
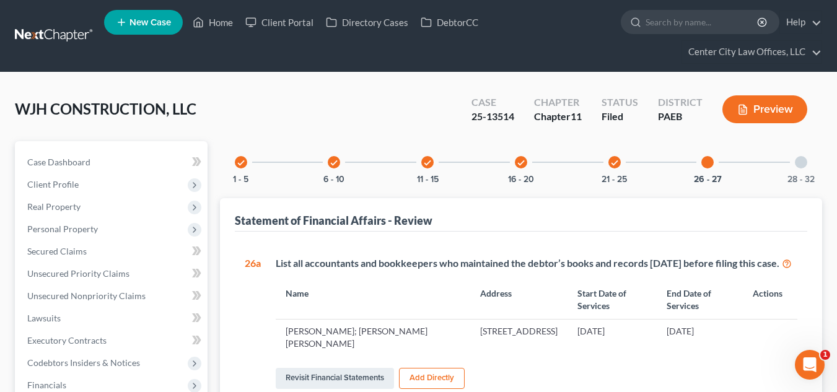
click at [798, 158] on div at bounding box center [801, 162] width 12 height 12
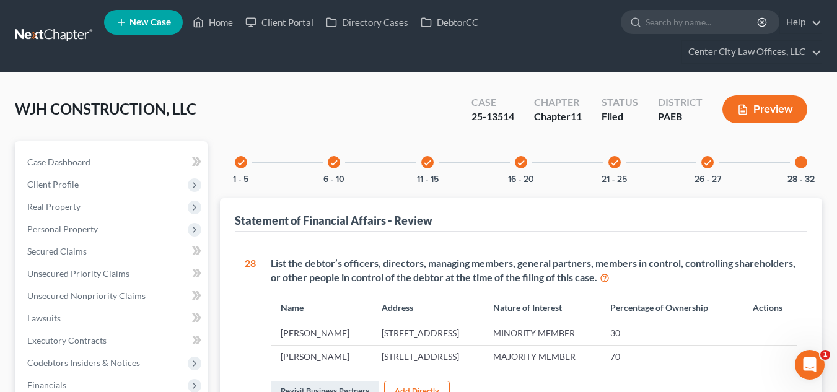
click at [239, 159] on icon "check" at bounding box center [241, 163] width 9 height 9
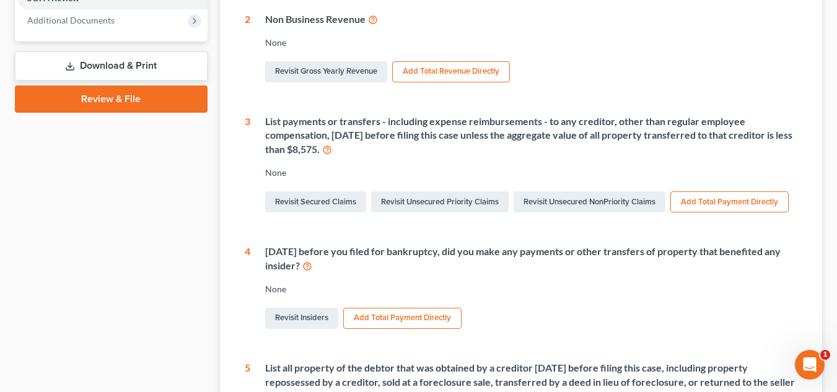
scroll to position [434, 0]
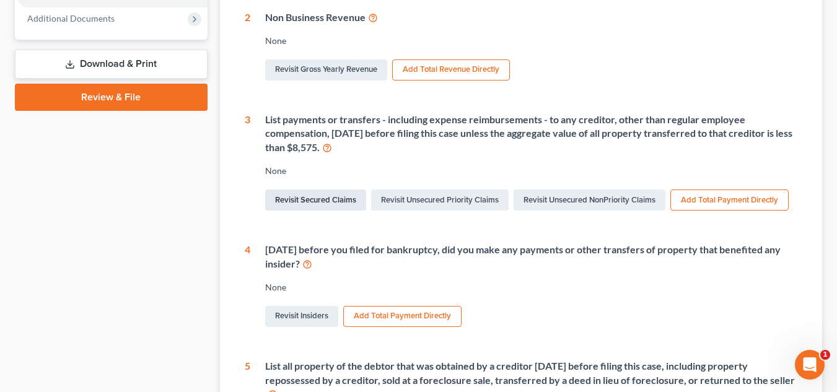
click at [307, 211] on link "Revisit Secured Claims" at bounding box center [315, 200] width 101 height 21
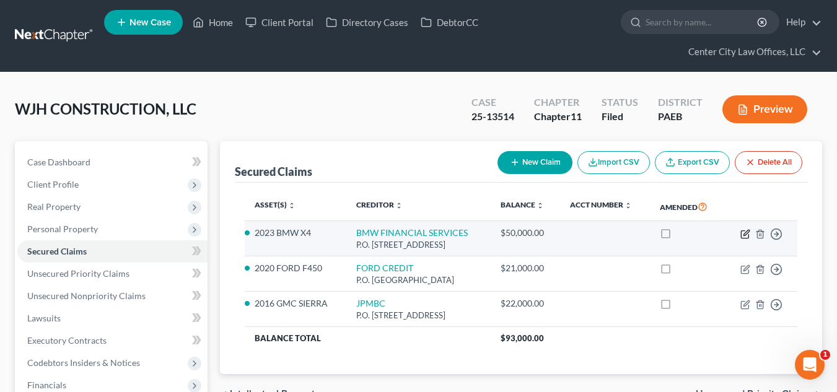
click at [744, 237] on icon "button" at bounding box center [746, 234] width 10 height 10
select select "36"
select select "0"
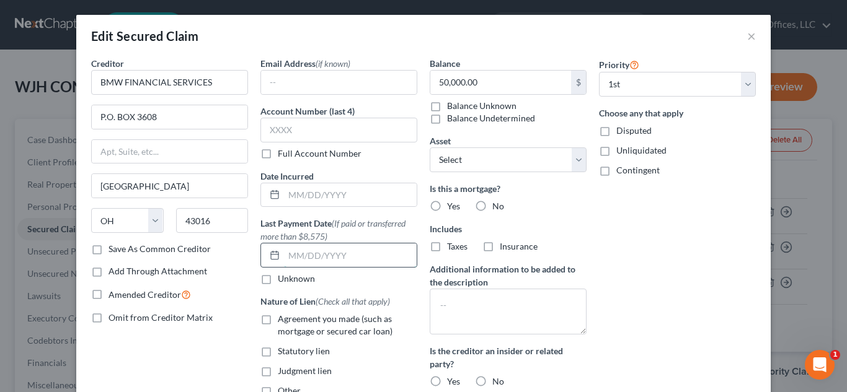
click at [309, 254] on input "text" at bounding box center [350, 256] width 133 height 24
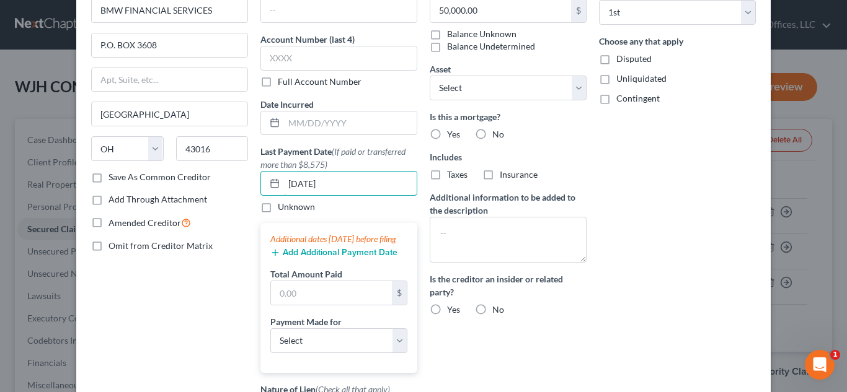
scroll to position [73, 0]
type input "[DATE]"
click at [324, 257] on button "Add Additional Payment Date" at bounding box center [333, 252] width 127 height 10
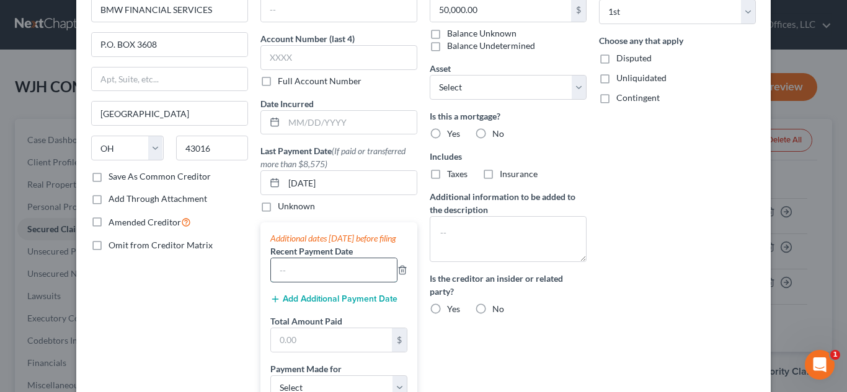
click at [321, 282] on input "text" at bounding box center [334, 270] width 126 height 24
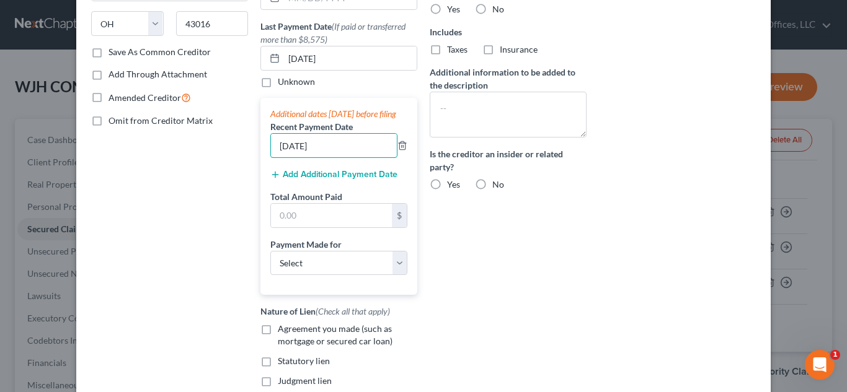
scroll to position [196, 0]
type input "[DATE]"
click at [345, 180] on button "Add Additional Payment Date" at bounding box center [333, 175] width 127 height 10
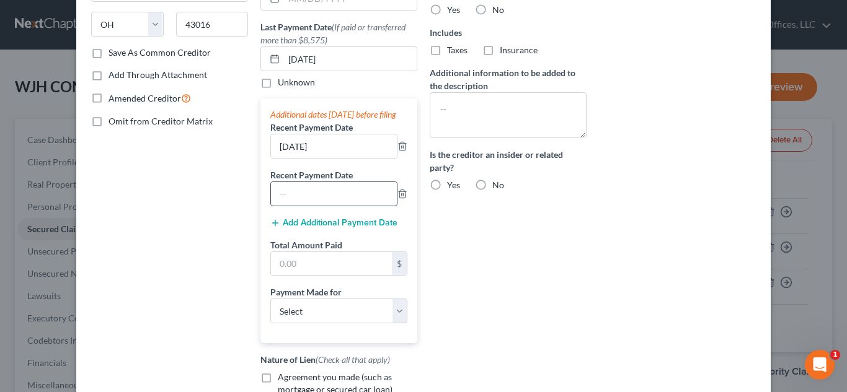
click at [326, 206] on input "text" at bounding box center [334, 194] width 126 height 24
type input "[DATE]"
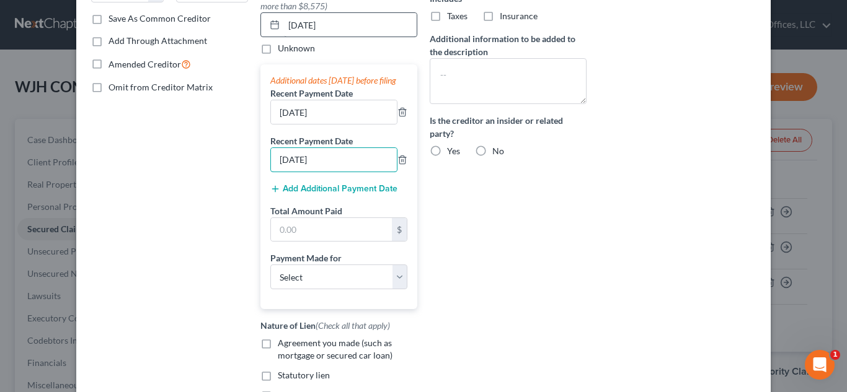
scroll to position [310, 0]
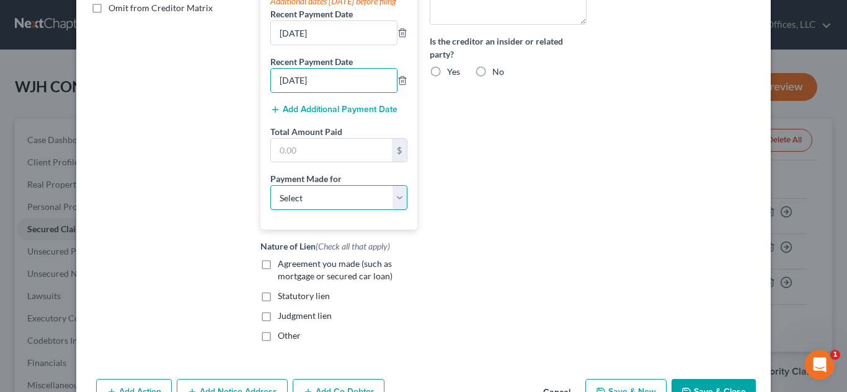
click at [343, 206] on select "Select Car Credit Card Loan Repayment Mortgage Other Suppliers Or Vendors" at bounding box center [338, 197] width 137 height 25
select select "0"
click at [270, 198] on select "Select Car Credit Card Loan Repayment Mortgage Other Suppliers Or Vendors" at bounding box center [338, 197] width 137 height 25
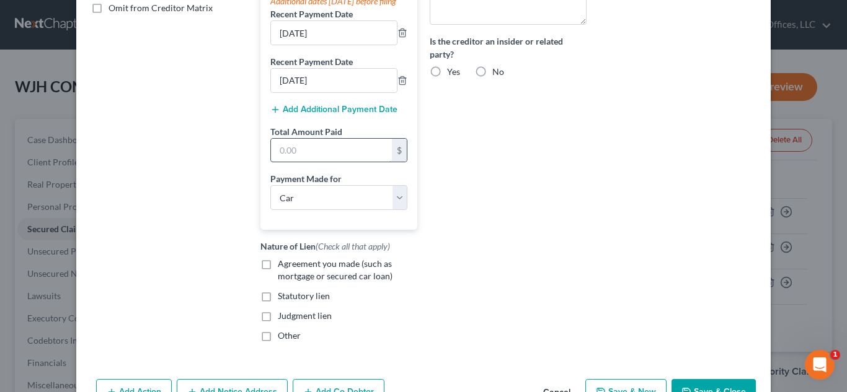
click at [278, 162] on input "text" at bounding box center [331, 151] width 121 height 24
type input "2,500.00"
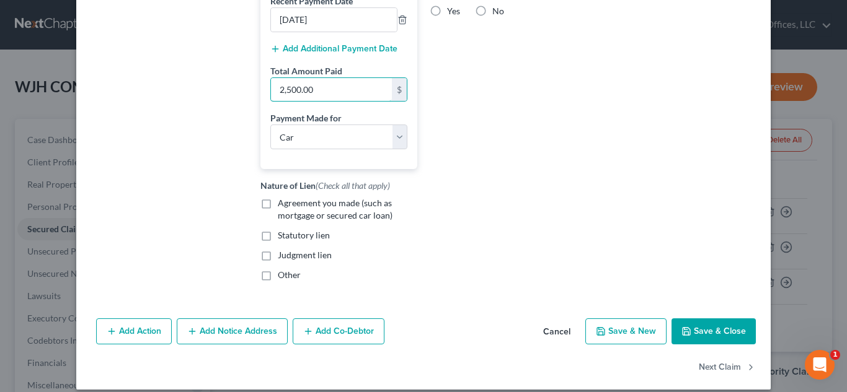
scroll to position [395, 0]
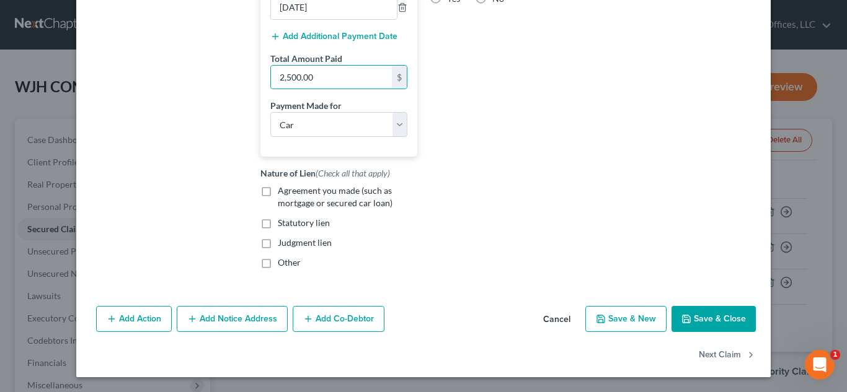
click at [716, 322] on button "Save & Close" at bounding box center [713, 319] width 84 height 26
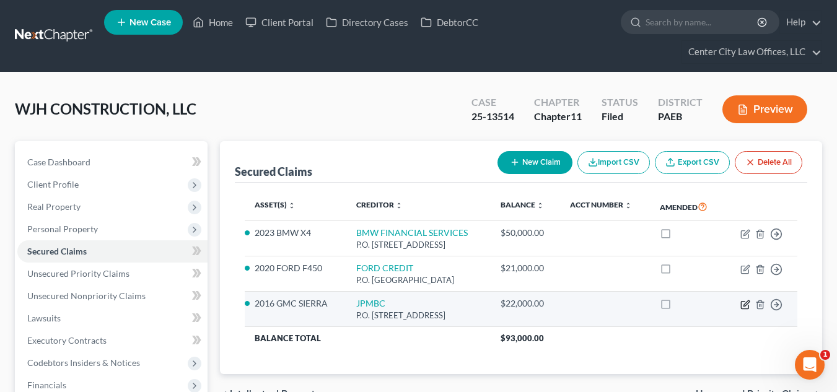
click at [742, 305] on icon "button" at bounding box center [744, 304] width 7 height 7
select select "7"
select select "0"
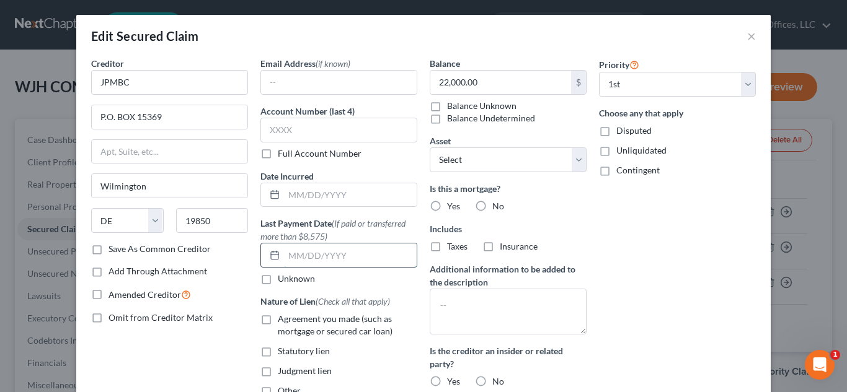
click at [309, 255] on input "text" at bounding box center [350, 256] width 133 height 24
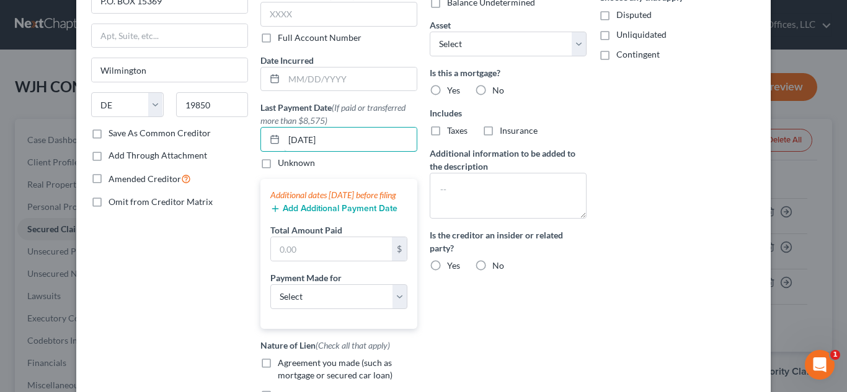
scroll to position [155, 0]
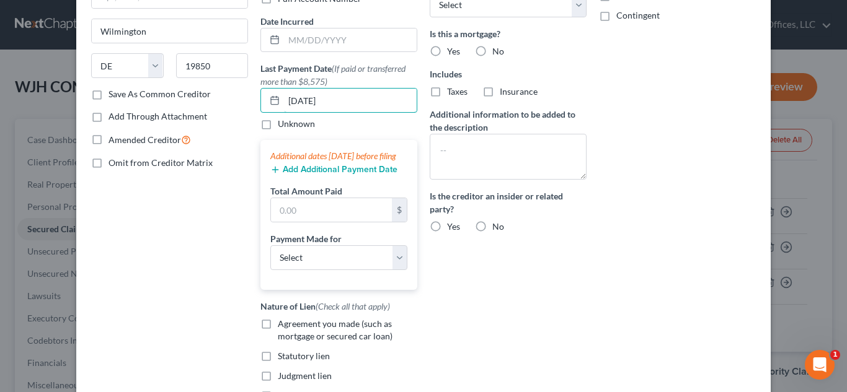
type input "[DATE]"
click at [294, 175] on button "Add Additional Payment Date" at bounding box center [333, 170] width 127 height 10
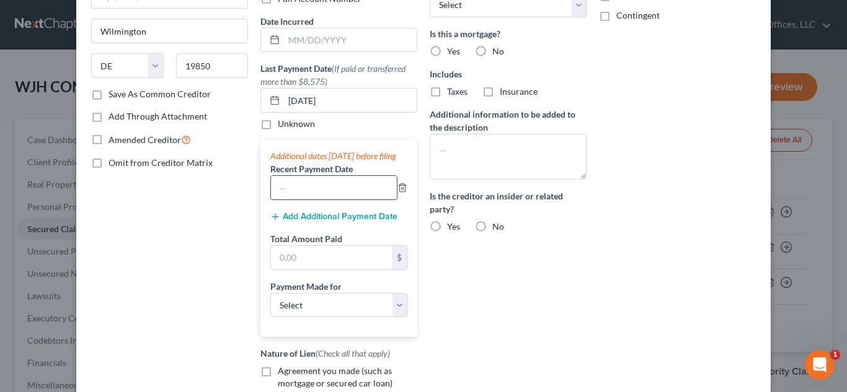
click at [287, 193] on input "text" at bounding box center [334, 188] width 126 height 24
type input "[DATE]"
click at [306, 222] on button "Add Additional Payment Date" at bounding box center [333, 217] width 127 height 10
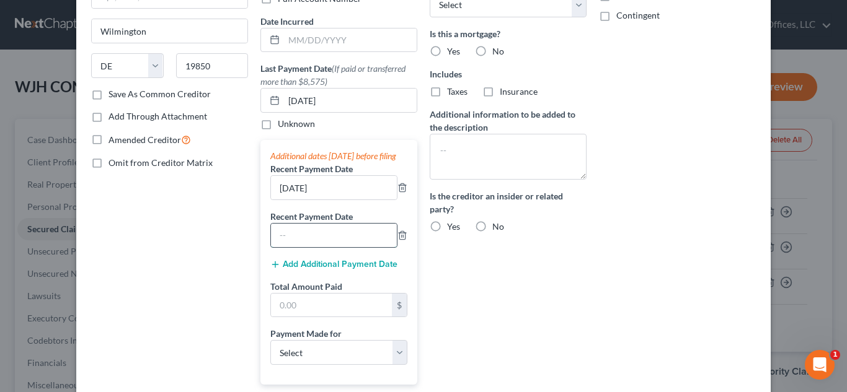
click at [304, 243] on input "text" at bounding box center [334, 236] width 126 height 24
type input "[DATE]"
click at [278, 312] on input "text" at bounding box center [331, 306] width 121 height 24
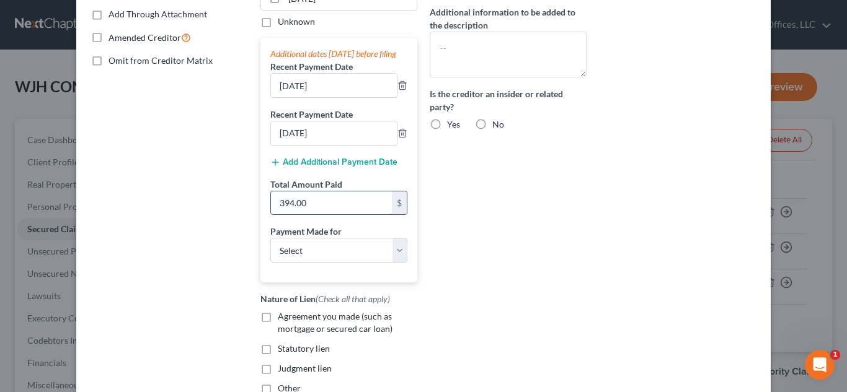
scroll to position [258, 0]
type input "394.00"
click at [393, 262] on select "Select Car Credit Card Loan Repayment Mortgage Other Suppliers Or Vendors" at bounding box center [338, 249] width 137 height 25
select select "0"
click at [270, 249] on select "Select Car Credit Card Loan Repayment Mortgage Other Suppliers Or Vendors" at bounding box center [338, 249] width 137 height 25
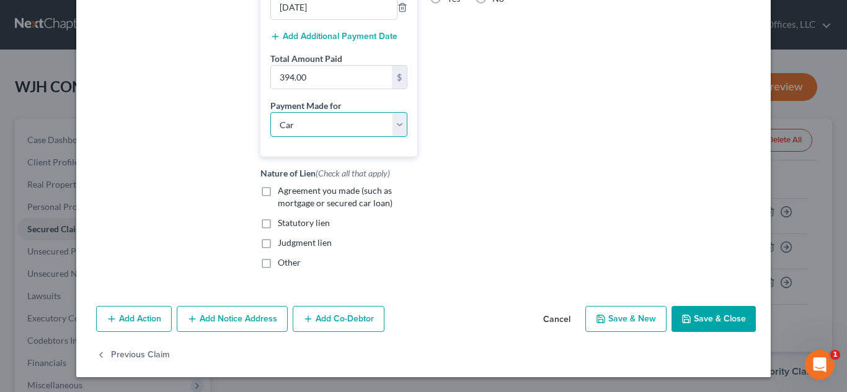
scroll to position [392, 0]
click at [278, 195] on label "Agreement you made (such as mortgage or secured car loan)" at bounding box center [347, 197] width 139 height 25
click at [283, 193] on input "Agreement you made (such as mortgage or secured car loan)" at bounding box center [287, 189] width 8 height 8
checkbox input "true"
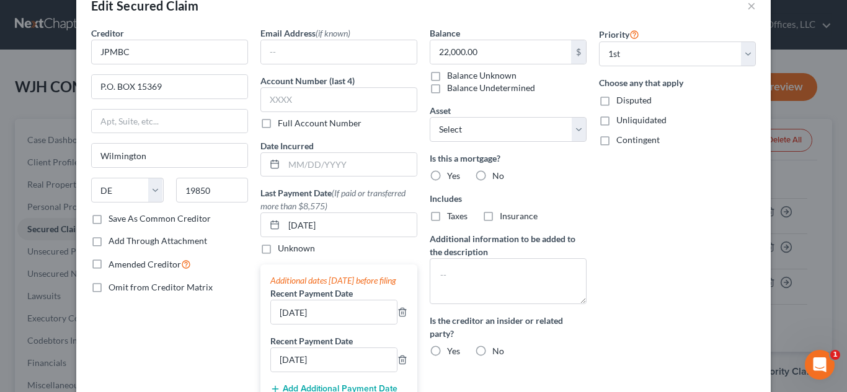
scroll to position [31, 0]
click at [492, 176] on label "No" at bounding box center [498, 175] width 12 height 12
click at [497, 176] on input "No" at bounding box center [501, 173] width 8 height 8
radio input "true"
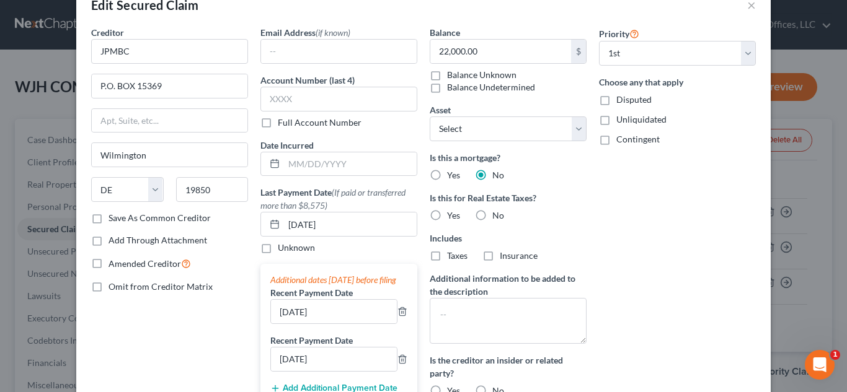
click at [492, 213] on label "No" at bounding box center [498, 215] width 12 height 12
click at [497, 213] on input "No" at bounding box center [501, 213] width 8 height 8
radio input "true"
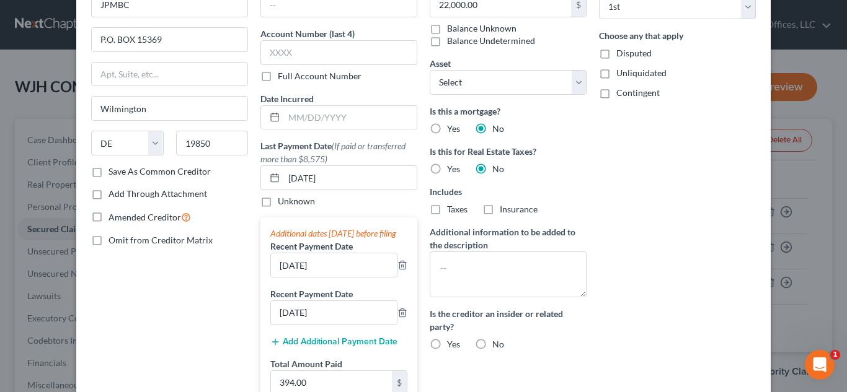
scroll to position [82, 0]
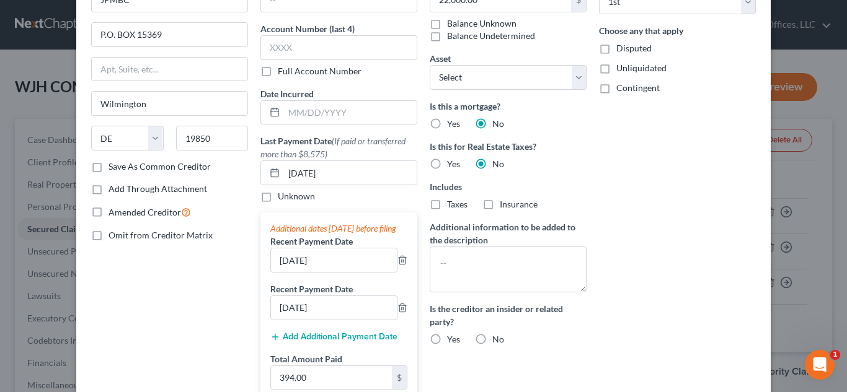
click at [492, 338] on label "No" at bounding box center [498, 339] width 12 height 12
click at [497, 338] on input "No" at bounding box center [501, 337] width 8 height 8
radio input "true"
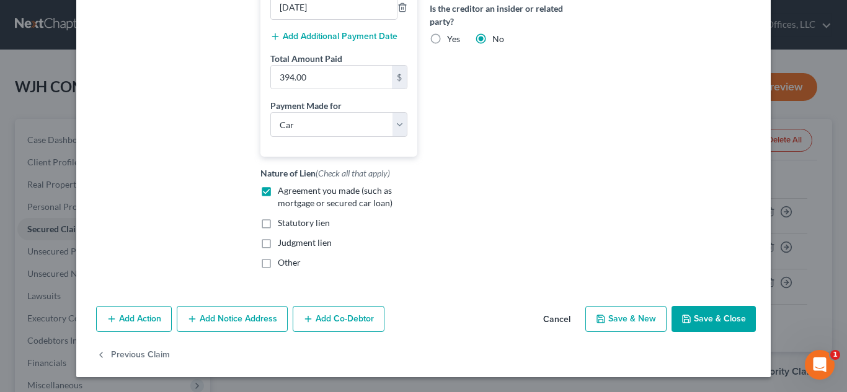
scroll to position [395, 0]
click at [715, 315] on button "Save & Close" at bounding box center [713, 319] width 84 height 26
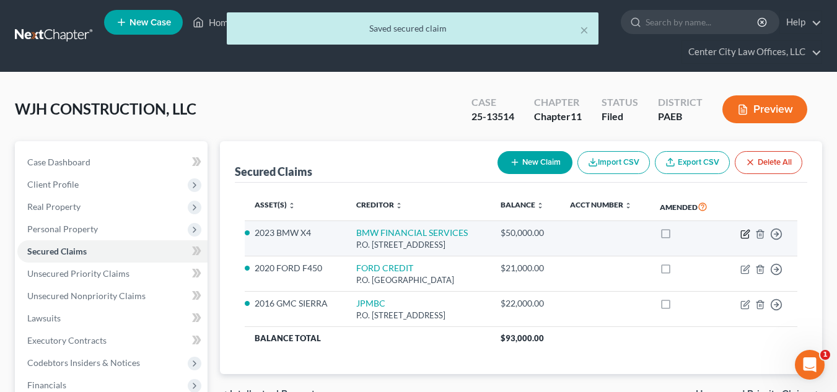
click at [745, 233] on icon "button" at bounding box center [747, 233] width 6 height 6
select select "36"
select select "0"
select select "6"
select select "0"
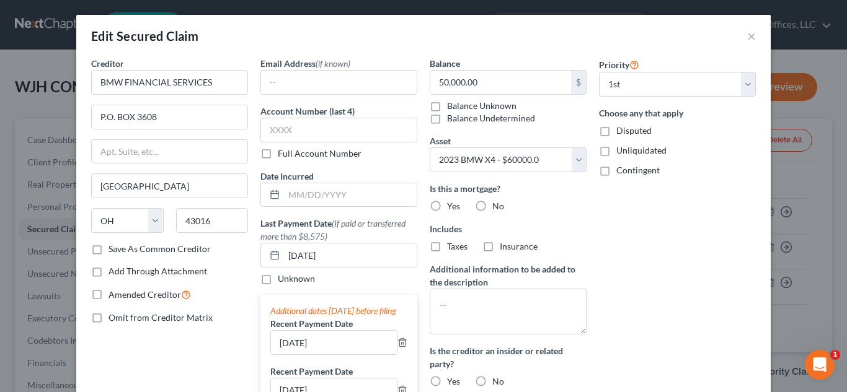
click at [492, 206] on label "No" at bounding box center [498, 206] width 12 height 12
click at [497, 206] on input "No" at bounding box center [501, 204] width 8 height 8
radio input "true"
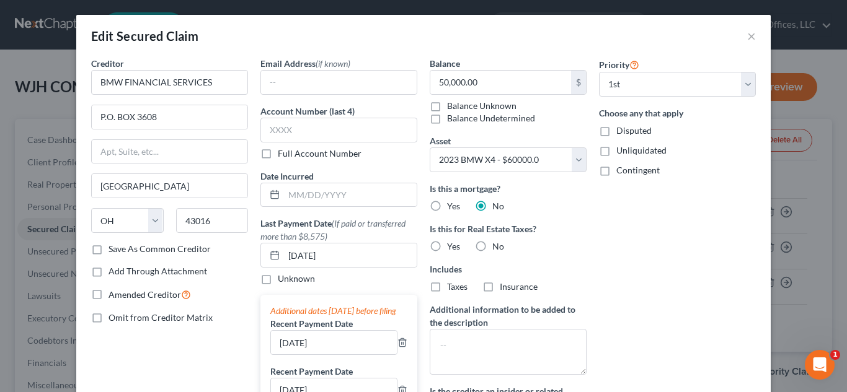
click at [492, 247] on label "No" at bounding box center [498, 246] width 12 height 12
click at [497, 247] on input "No" at bounding box center [501, 244] width 8 height 8
radio input "true"
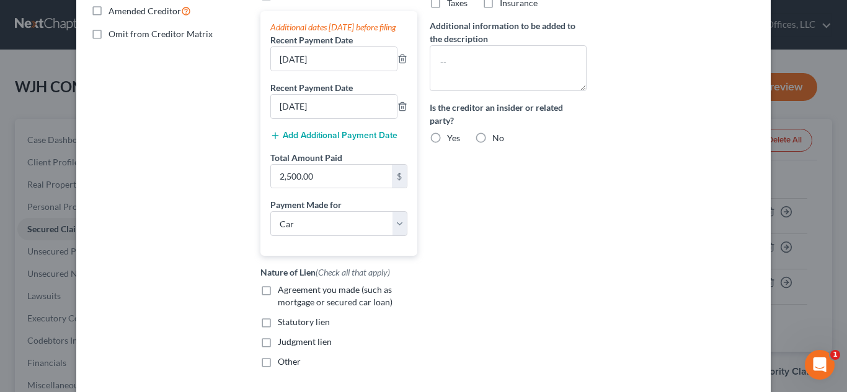
scroll to position [279, 0]
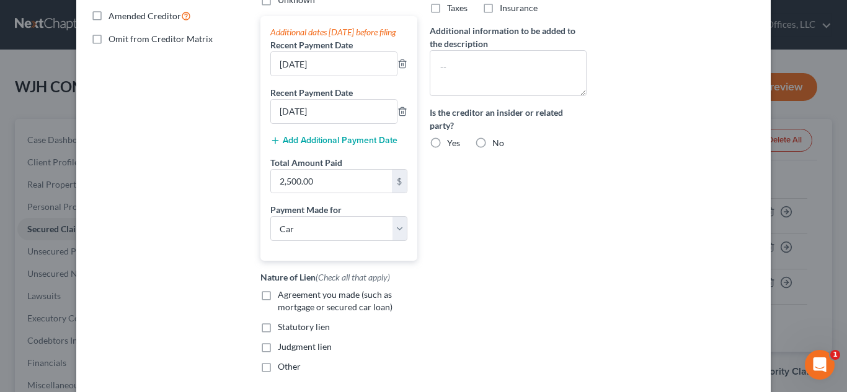
click at [492, 143] on label "No" at bounding box center [498, 143] width 12 height 12
click at [497, 143] on input "No" at bounding box center [501, 141] width 8 height 8
radio input "true"
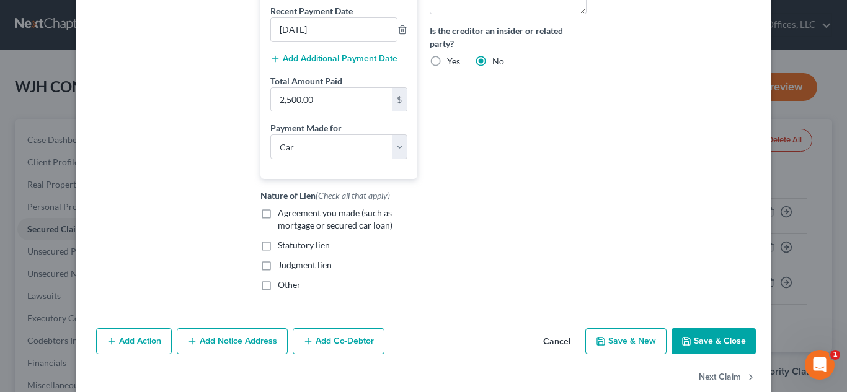
scroll to position [372, 0]
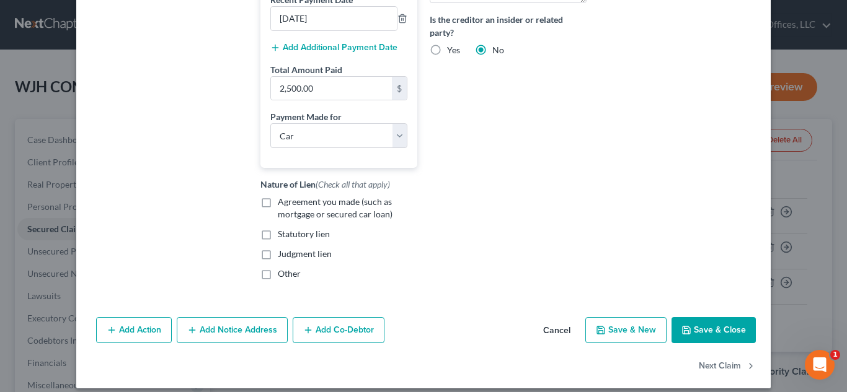
click at [278, 216] on label "Agreement you made (such as mortgage or secured car loan)" at bounding box center [347, 208] width 139 height 25
click at [283, 204] on input "Agreement you made (such as mortgage or secured car loan)" at bounding box center [287, 200] width 8 height 8
checkbox input "true"
click at [690, 343] on button "Save & Close" at bounding box center [713, 330] width 84 height 26
select select
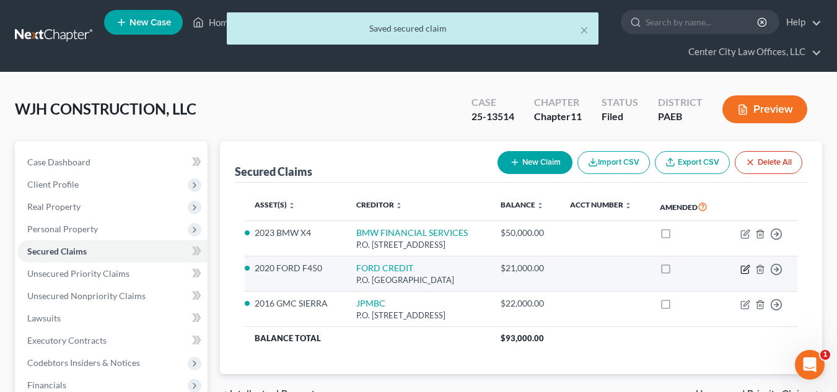
click at [744, 272] on icon "button" at bounding box center [746, 270] width 10 height 10
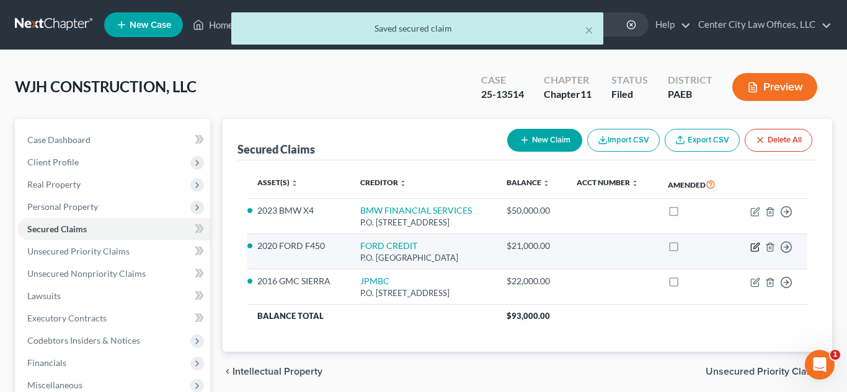
select select "36"
select select "10"
select select "0"
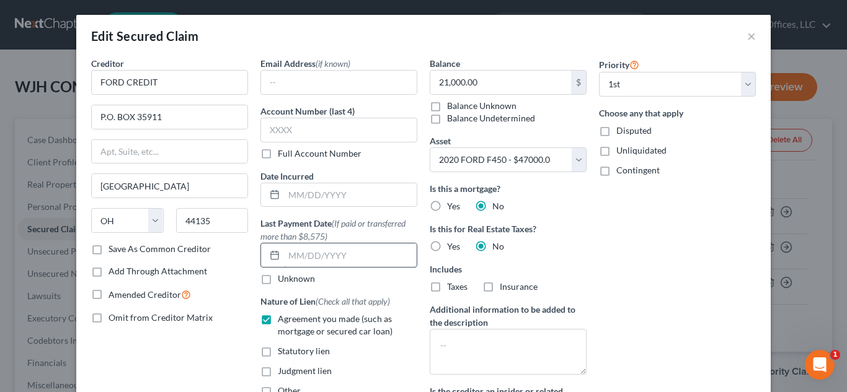
click at [287, 265] on input "text" at bounding box center [350, 256] width 133 height 24
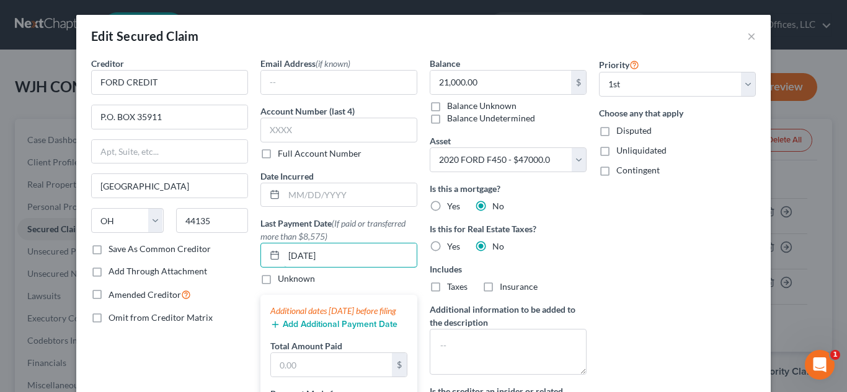
type input "[DATE]"
click at [291, 330] on button "Add Additional Payment Date" at bounding box center [333, 325] width 127 height 10
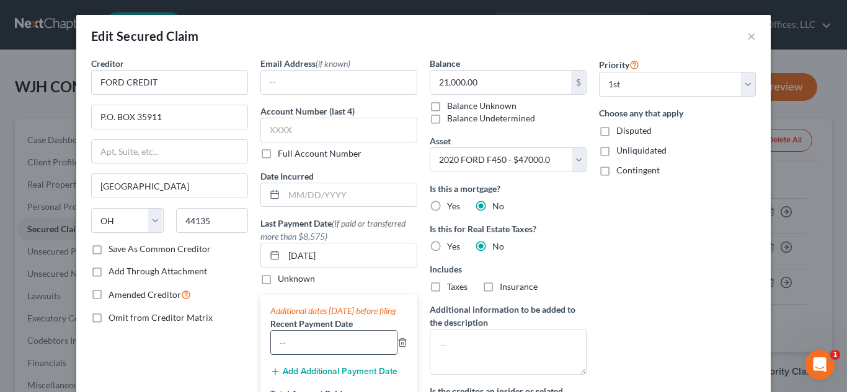
click at [288, 351] on input "text" at bounding box center [334, 343] width 126 height 24
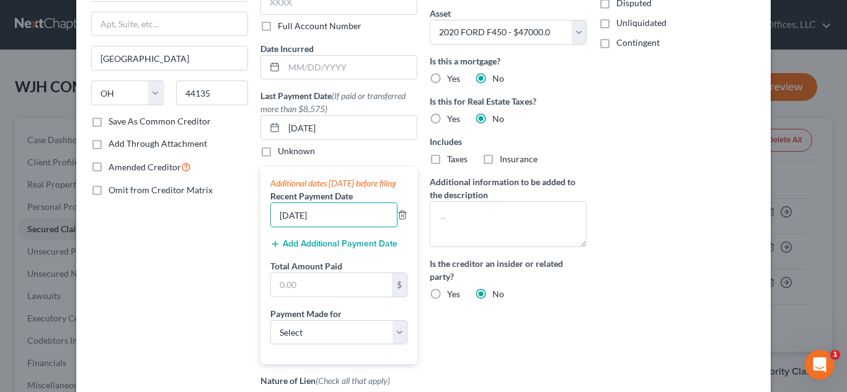
scroll to position [124, 0]
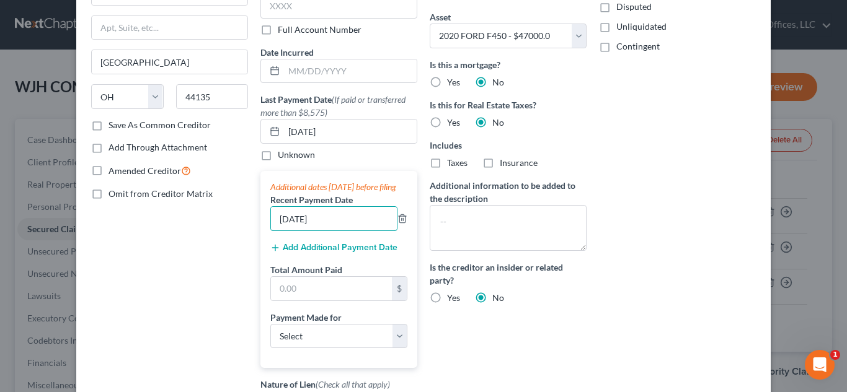
type input "[DATE]"
click at [329, 253] on button "Add Additional Payment Date" at bounding box center [333, 248] width 127 height 10
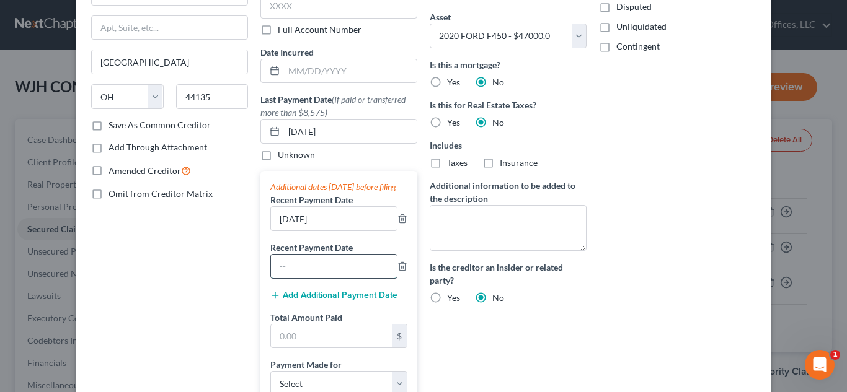
click at [323, 277] on input "text" at bounding box center [334, 267] width 126 height 24
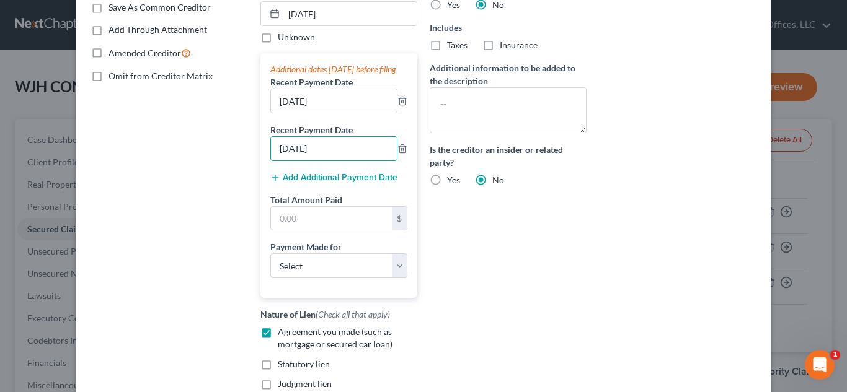
scroll to position [258, 0]
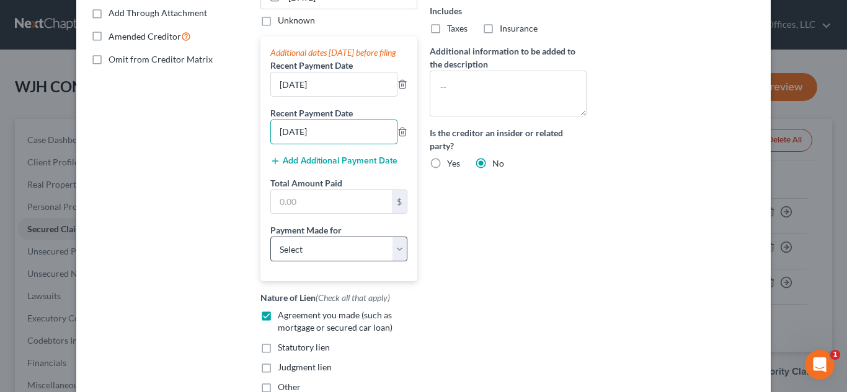
type input "[DATE]"
click at [326, 262] on select "Select Car Credit Card Loan Repayment Mortgage Other Suppliers Or Vendors" at bounding box center [338, 249] width 137 height 25
select select "0"
click at [270, 249] on select "Select Car Credit Card Loan Repayment Mortgage Other Suppliers Or Vendors" at bounding box center [338, 249] width 137 height 25
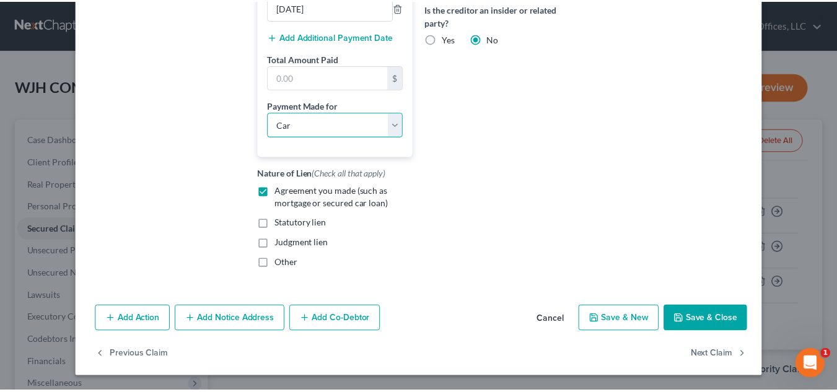
scroll to position [385, 0]
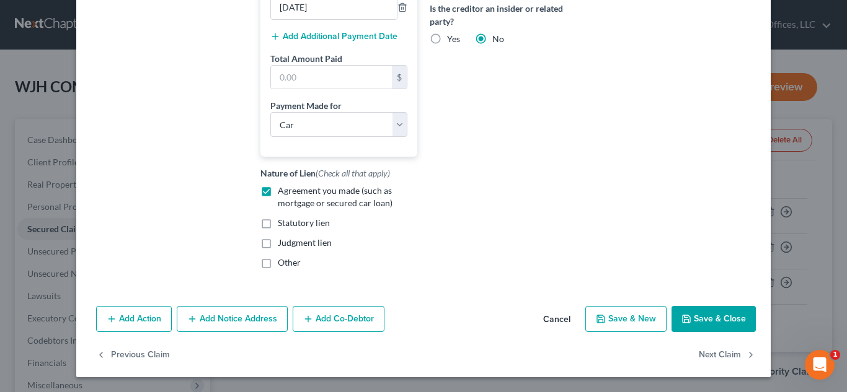
click at [713, 330] on button "Save & Close" at bounding box center [713, 319] width 84 height 26
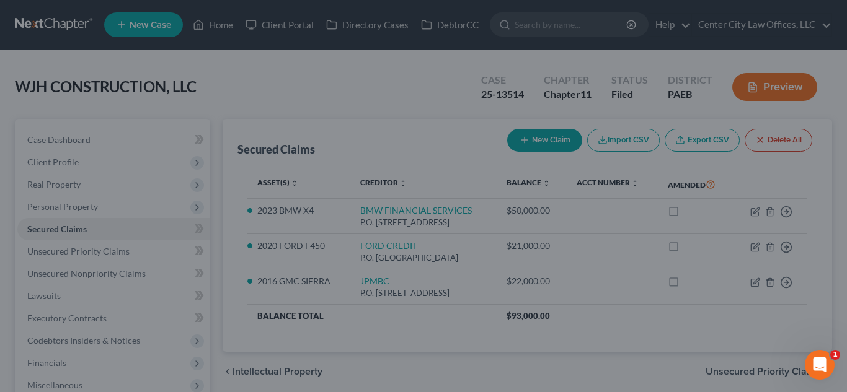
select select "10"
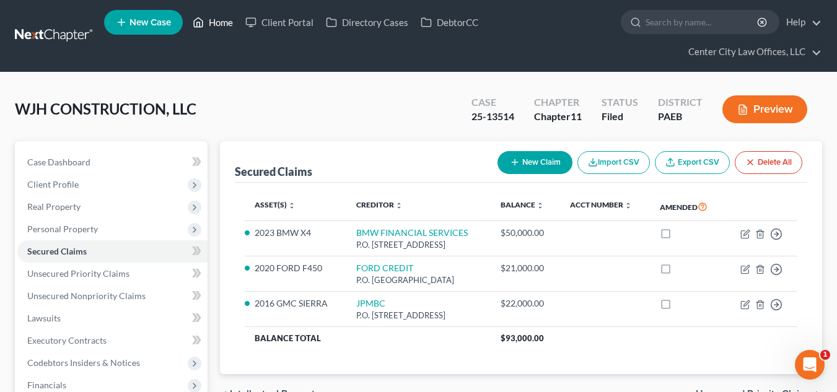
click at [201, 22] on icon at bounding box center [198, 22] width 11 height 15
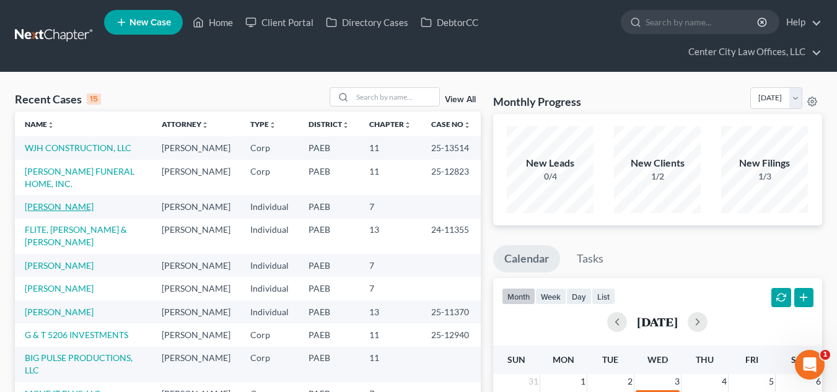
click at [46, 212] on link "[PERSON_NAME]" at bounding box center [59, 206] width 69 height 11
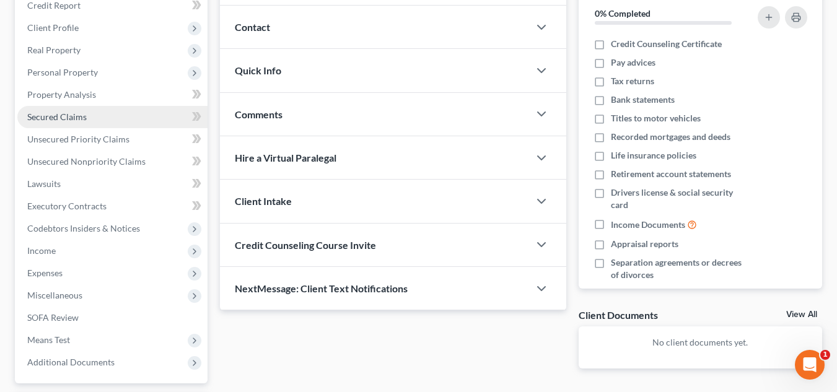
scroll to position [175, 0]
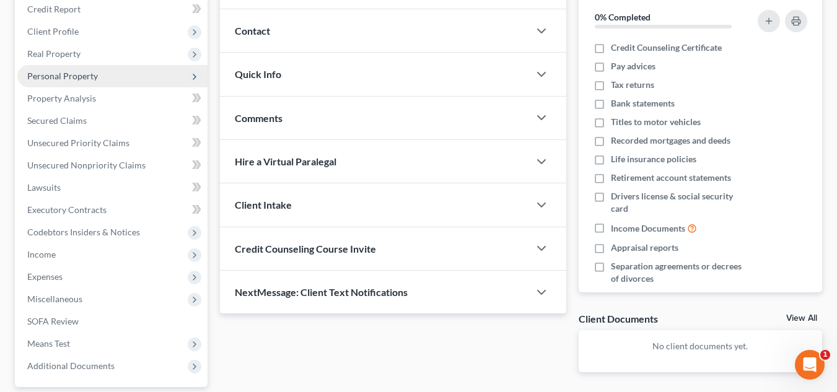
click at [76, 69] on span "Personal Property" at bounding box center [112, 76] width 190 height 22
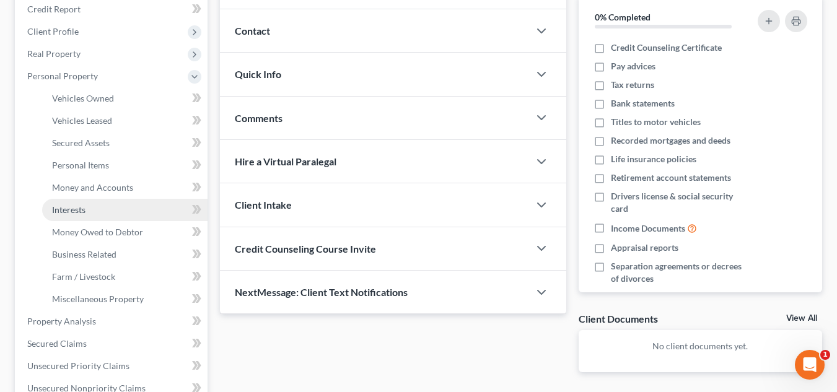
click at [76, 209] on span "Interests" at bounding box center [68, 210] width 33 height 11
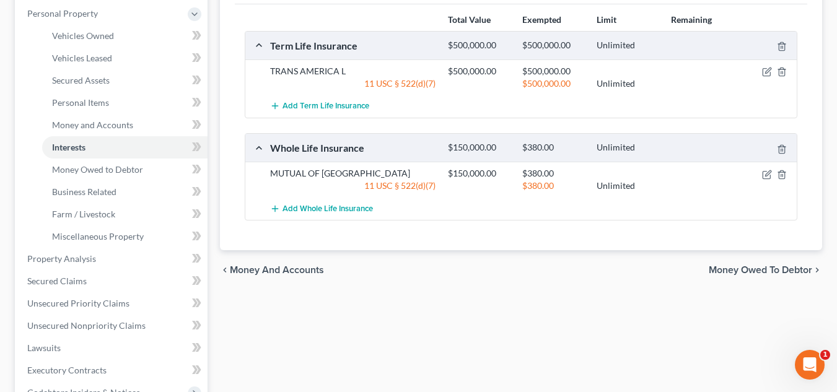
scroll to position [512, 0]
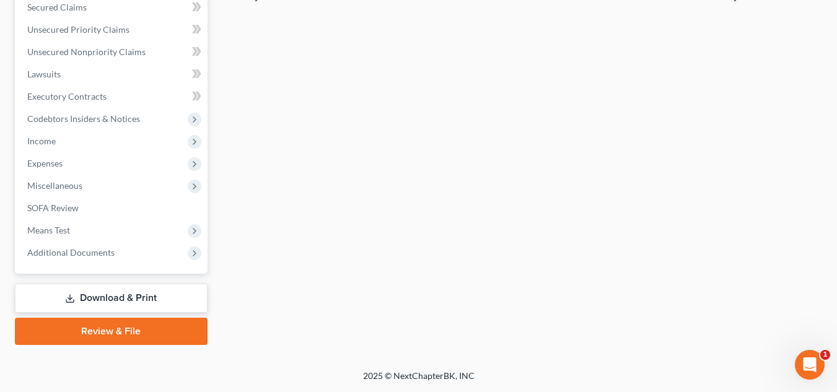
click at [164, 332] on link "Review & File" at bounding box center [111, 331] width 193 height 27
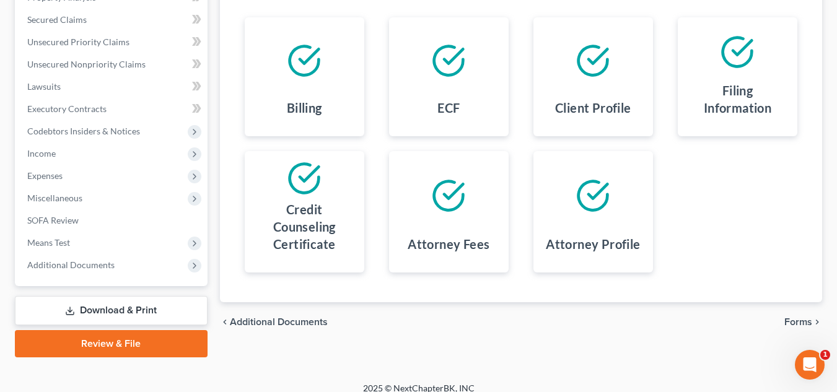
scroll to position [289, 0]
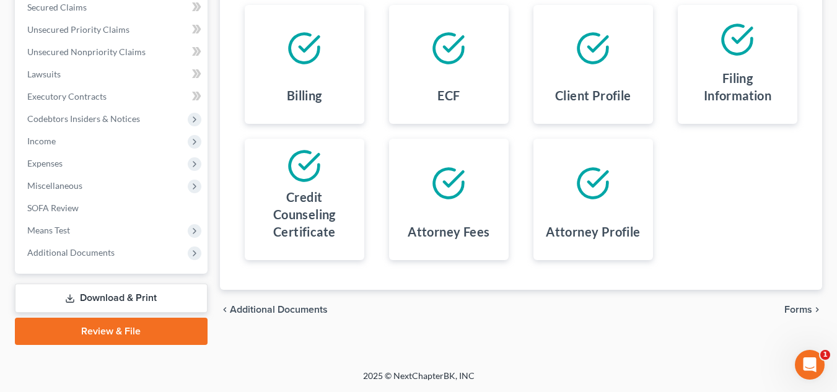
click at [803, 309] on span "Forms" at bounding box center [799, 310] width 28 height 10
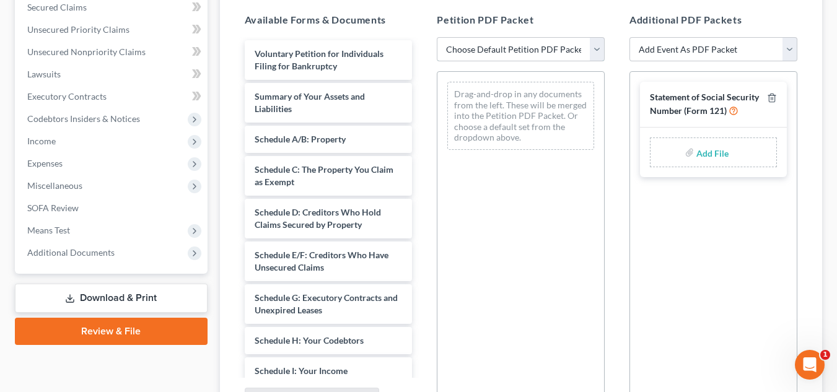
click at [513, 43] on select "Choose Default Petition PDF Packet Emergency Filing (Voluntary Petition and Cre…" at bounding box center [521, 49] width 168 height 25
select select "1"
click at [437, 37] on select "Choose Default Petition PDF Packet Emergency Filing (Voluntary Petition and Cre…" at bounding box center [521, 49] width 168 height 25
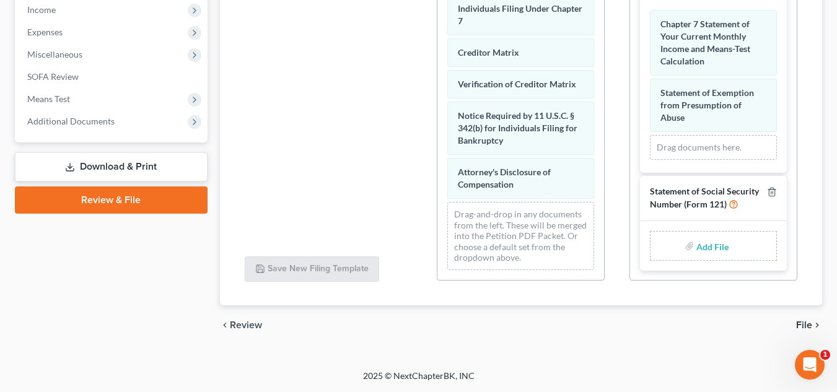
scroll to position [509, 0]
click at [807, 323] on span "File" at bounding box center [804, 325] width 16 height 10
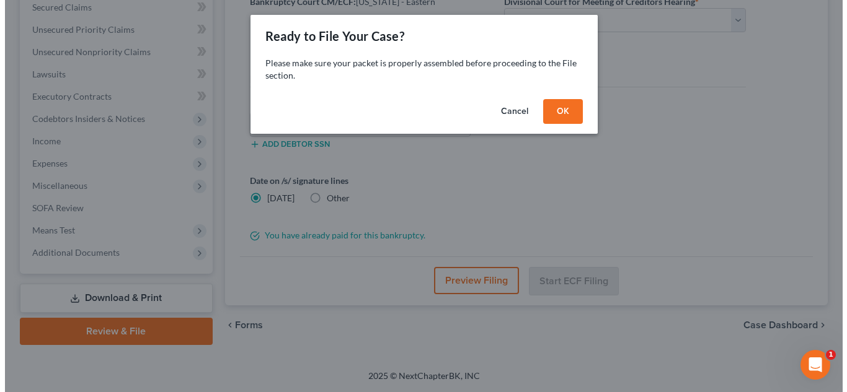
scroll to position [266, 0]
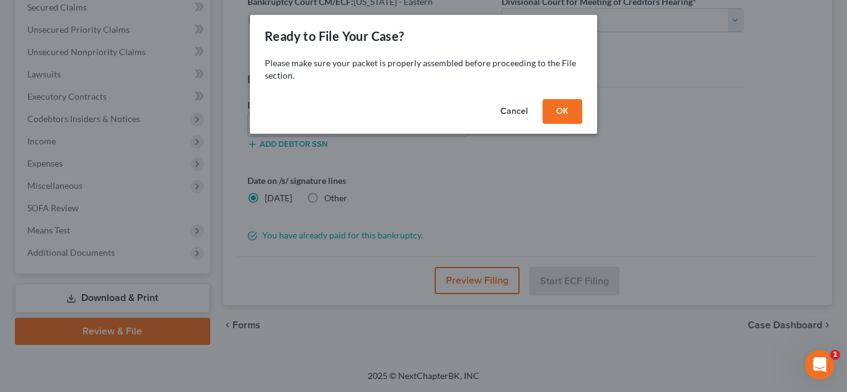
click at [558, 110] on button "OK" at bounding box center [562, 111] width 40 height 25
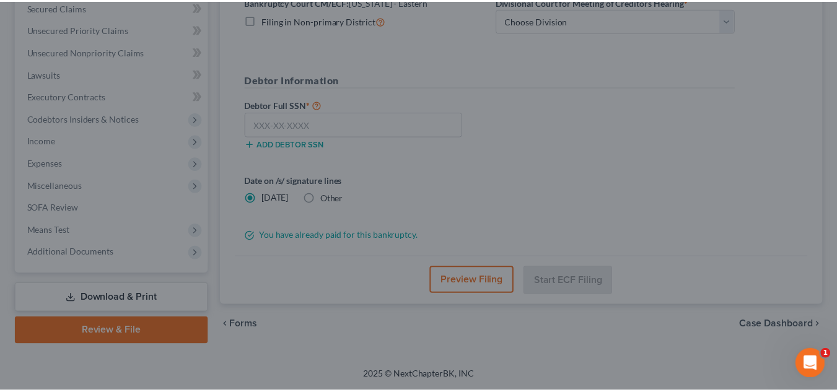
scroll to position [289, 0]
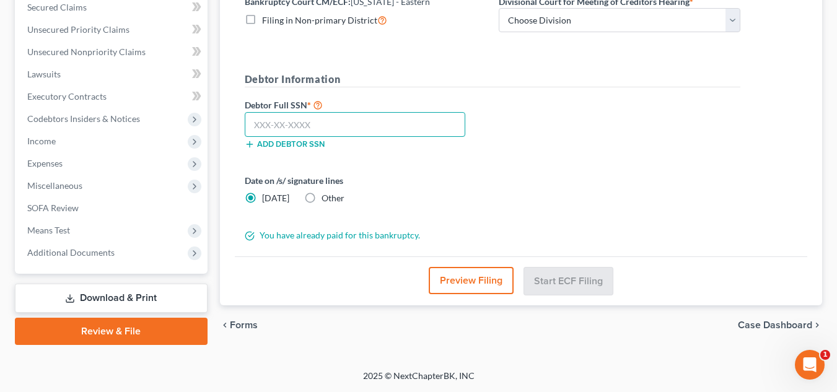
click at [378, 130] on input "text" at bounding box center [355, 124] width 221 height 25
type input "159-72-1770"
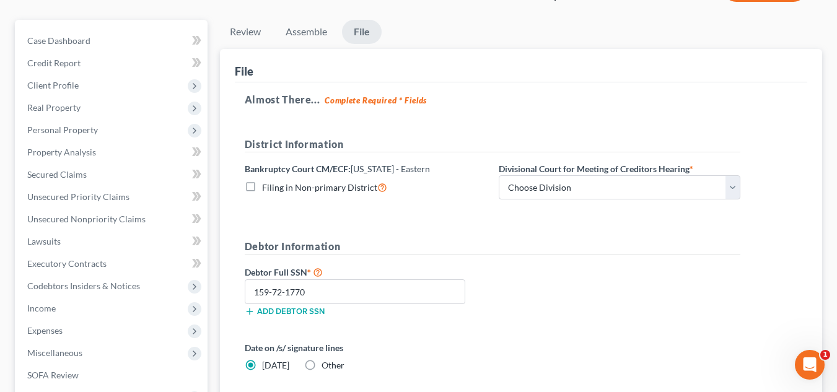
scroll to position [103, 0]
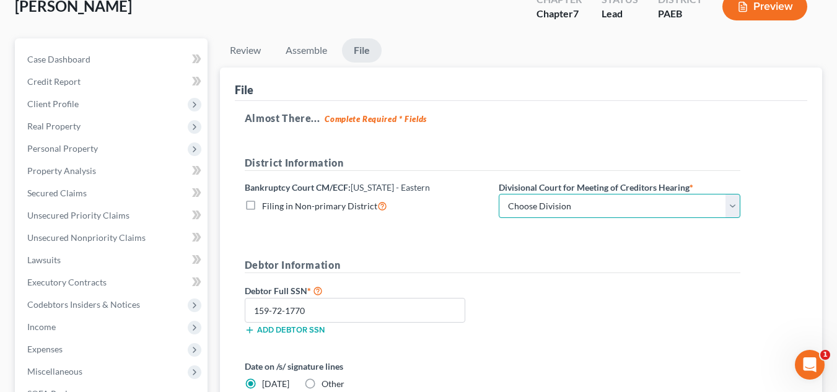
click at [589, 201] on select "Choose Division [GEOGRAPHIC_DATA] Reading" at bounding box center [620, 206] width 242 height 25
select select "0"
click at [499, 194] on select "Choose Division [GEOGRAPHIC_DATA] Reading" at bounding box center [620, 206] width 242 height 25
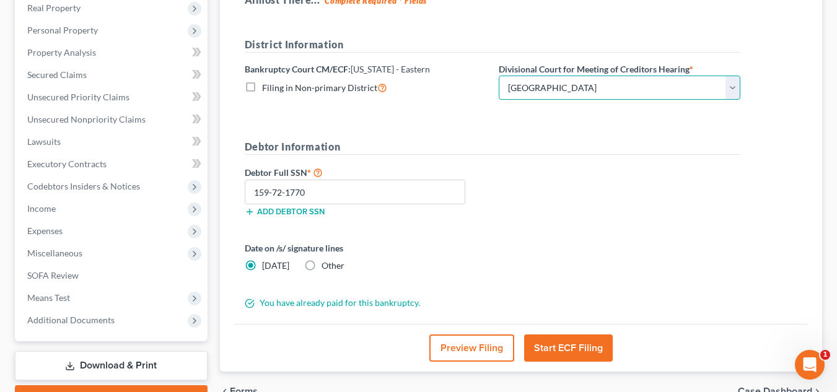
scroll to position [289, 0]
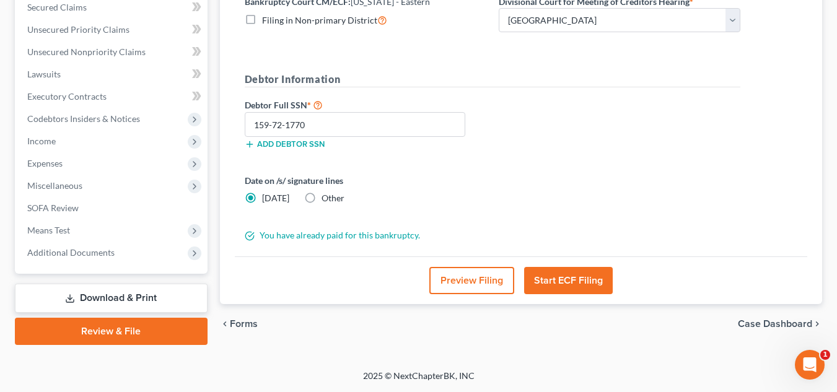
click at [583, 278] on button "Start ECF Filing" at bounding box center [568, 280] width 89 height 27
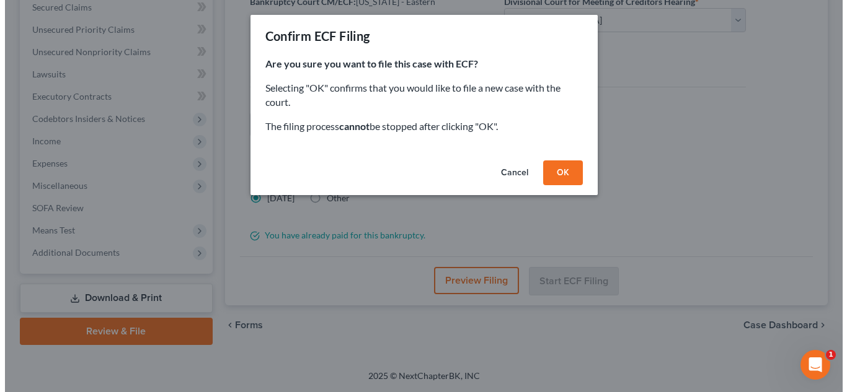
scroll to position [266, 0]
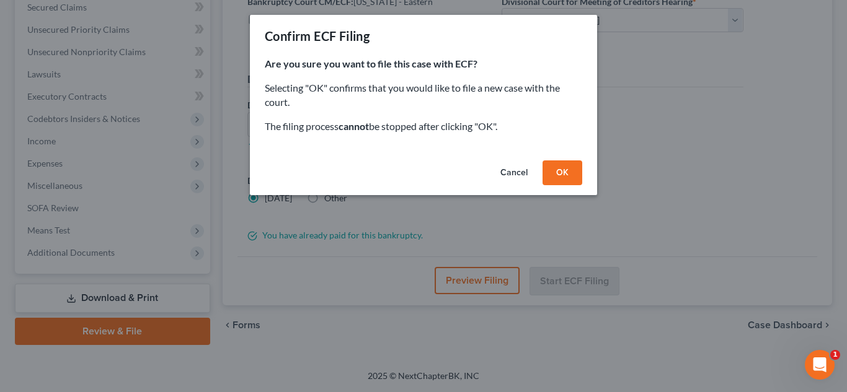
click at [552, 171] on button "OK" at bounding box center [562, 173] width 40 height 25
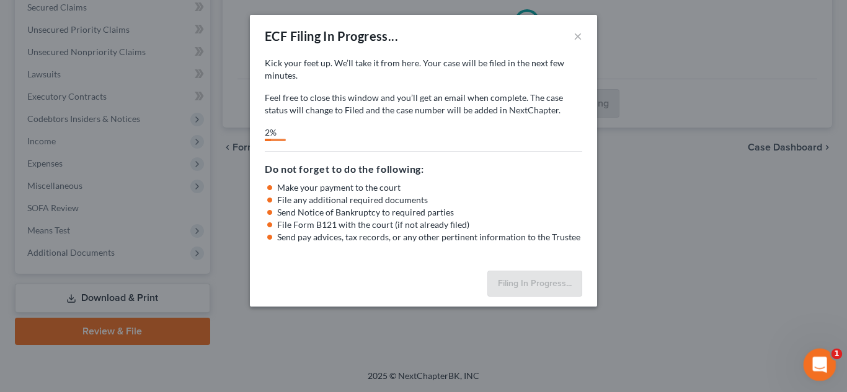
click at [821, 364] on icon "Open Intercom Messenger" at bounding box center [818, 363] width 20 height 20
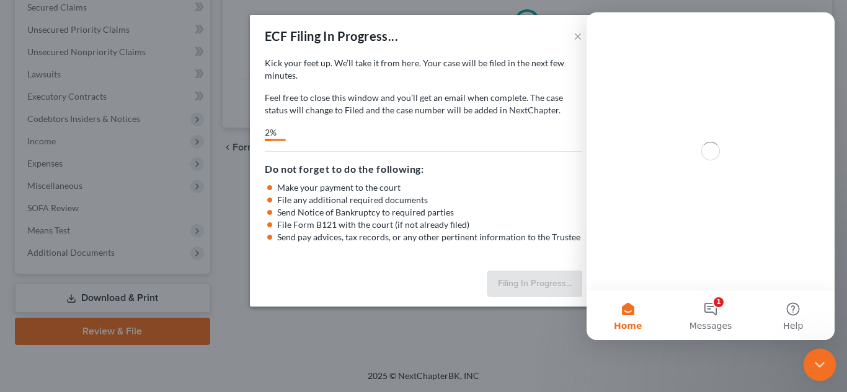
scroll to position [0, 0]
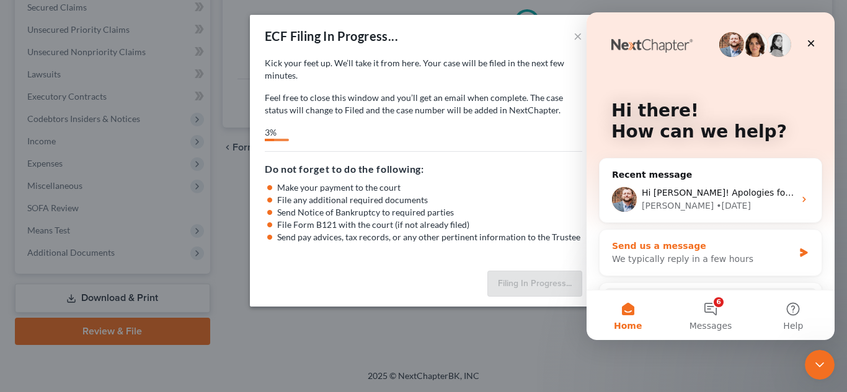
click at [728, 265] on div "We typically reply in a few hours" at bounding box center [703, 259] width 182 height 13
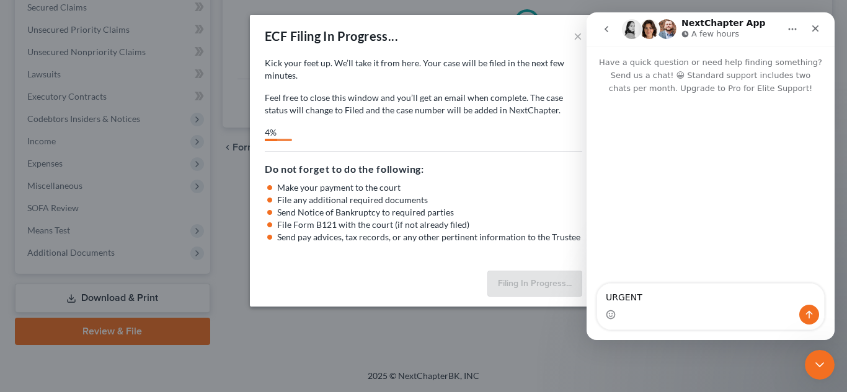
type textarea "URGENT"
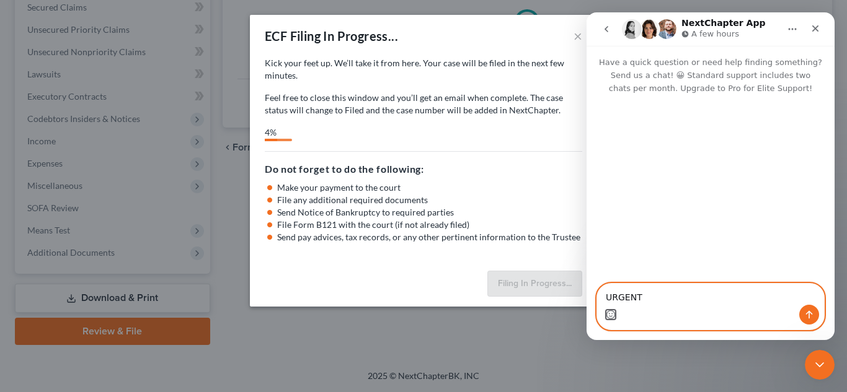
click at [605, 310] on button "Emoji picker" at bounding box center [610, 315] width 10 height 10
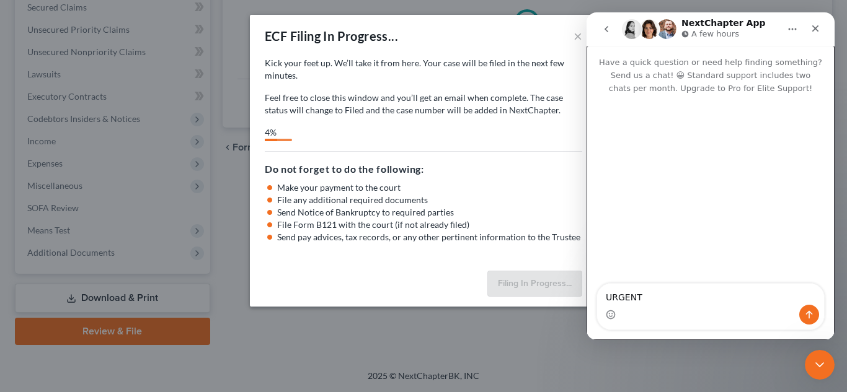
click at [674, 314] on div "Intercom messenger" at bounding box center [710, 315] width 227 height 20
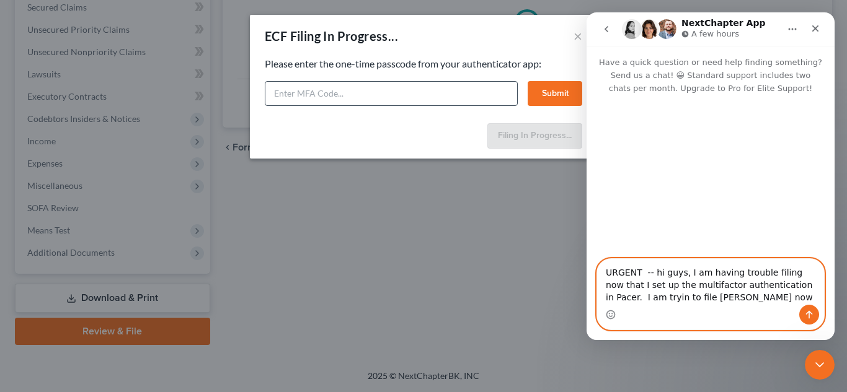
type textarea "URGENT -- hi guys, I am having trouble filing now that I set up the multifactor…"
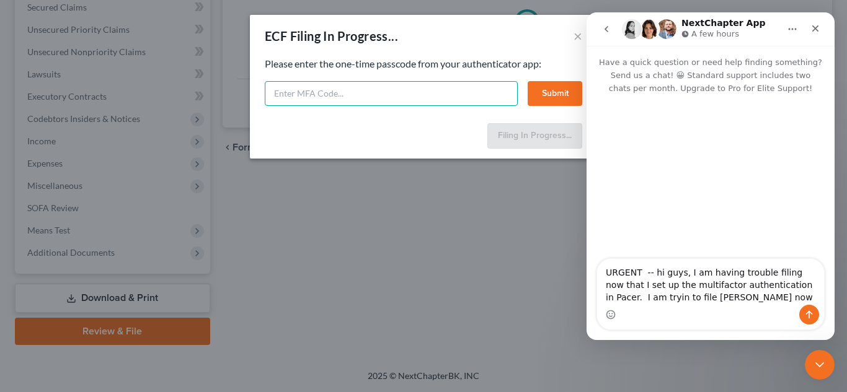
click at [436, 99] on input "text" at bounding box center [391, 93] width 253 height 25
type input "872660"
click at [553, 94] on button "Submit" at bounding box center [554, 93] width 55 height 25
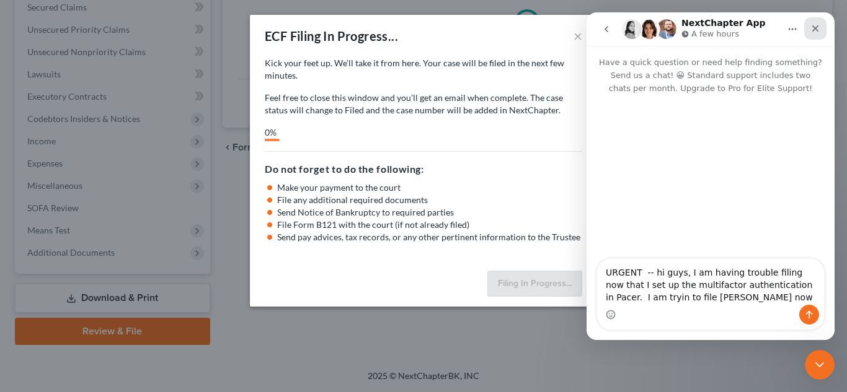
click at [814, 30] on icon "Close" at bounding box center [815, 29] width 10 height 10
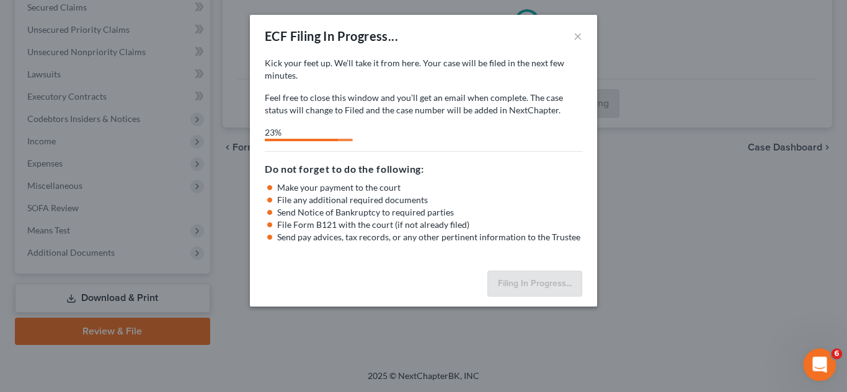
click at [811, 364] on icon "Open Intercom Messenger" at bounding box center [818, 363] width 20 height 20
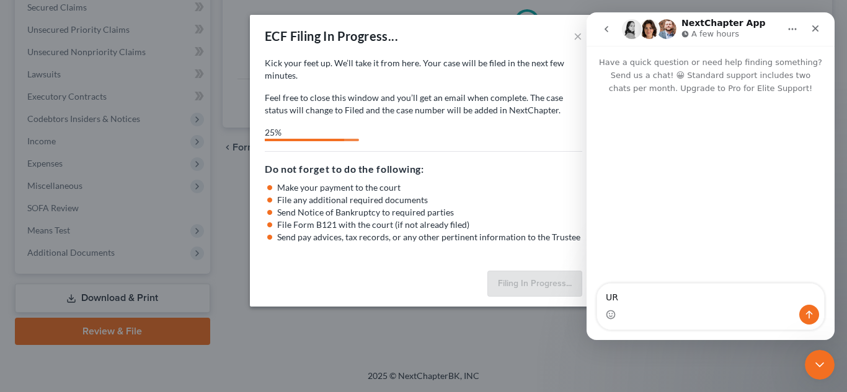
type textarea "U"
click at [814, 26] on icon "Close" at bounding box center [815, 29] width 10 height 10
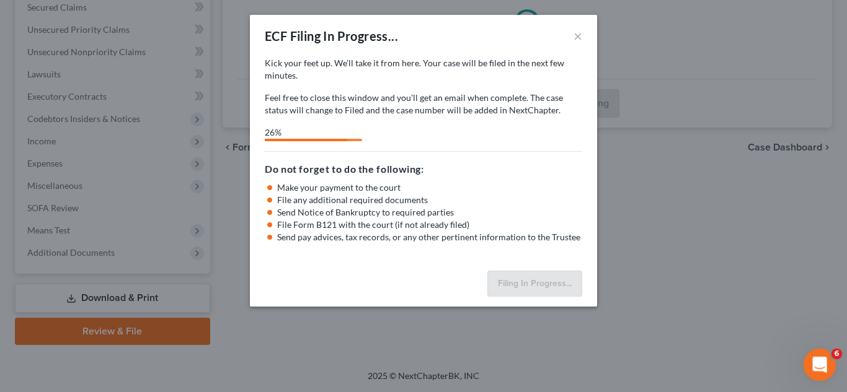
click at [836, 357] on span "6" at bounding box center [836, 354] width 11 height 11
click at [814, 360] on icon "Open Intercom Messenger" at bounding box center [818, 363] width 20 height 20
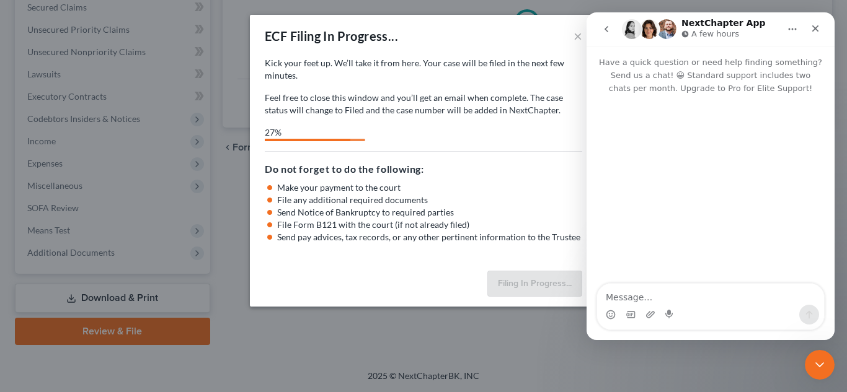
click at [605, 25] on icon "go back" at bounding box center [606, 29] width 10 height 10
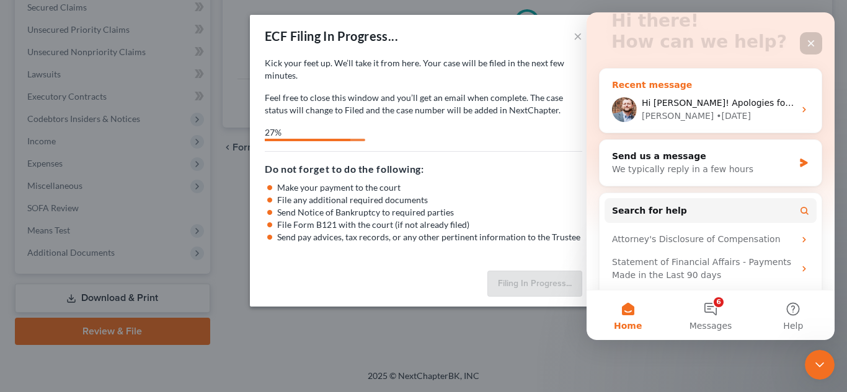
scroll to position [157, 0]
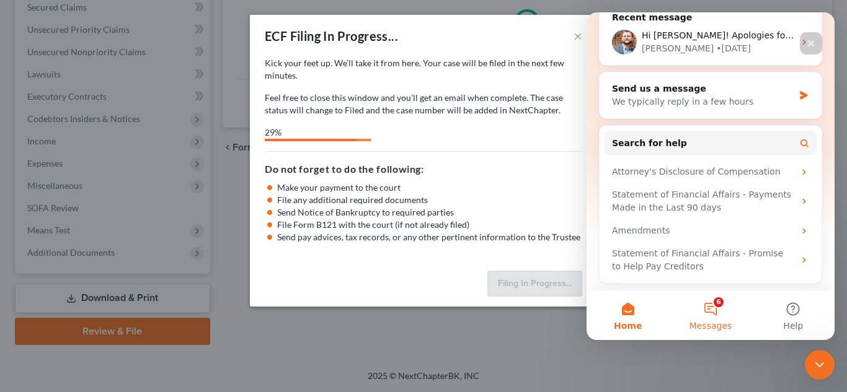
click at [713, 313] on button "6 Messages" at bounding box center [710, 316] width 82 height 50
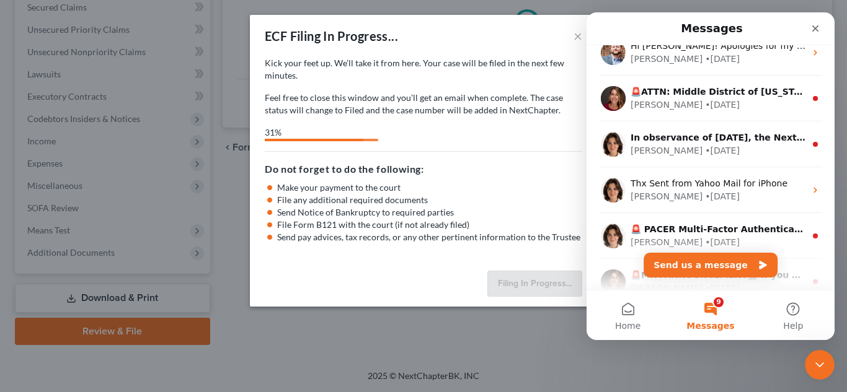
scroll to position [0, 0]
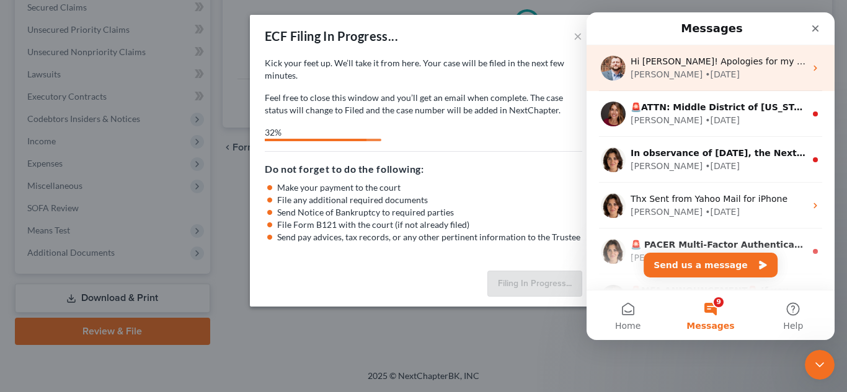
click at [713, 74] on div "[PERSON_NAME] • [DATE]" at bounding box center [717, 74] width 175 height 13
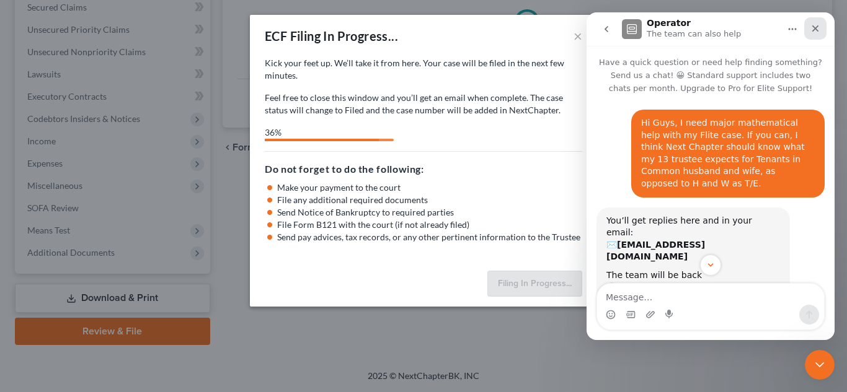
click at [821, 24] on div "Close" at bounding box center [815, 28] width 22 height 22
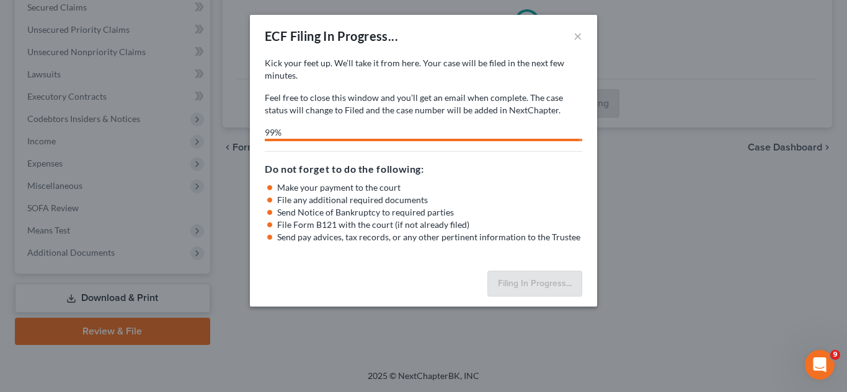
select select "0"
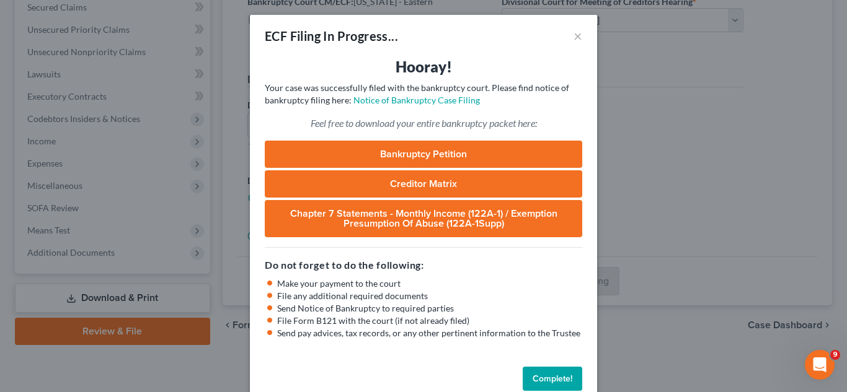
click at [476, 149] on link "Bankruptcy Petition" at bounding box center [423, 154] width 317 height 27
click at [341, 186] on link "Creditor Matrix" at bounding box center [423, 183] width 317 height 27
click at [573, 36] on button "×" at bounding box center [577, 36] width 9 height 15
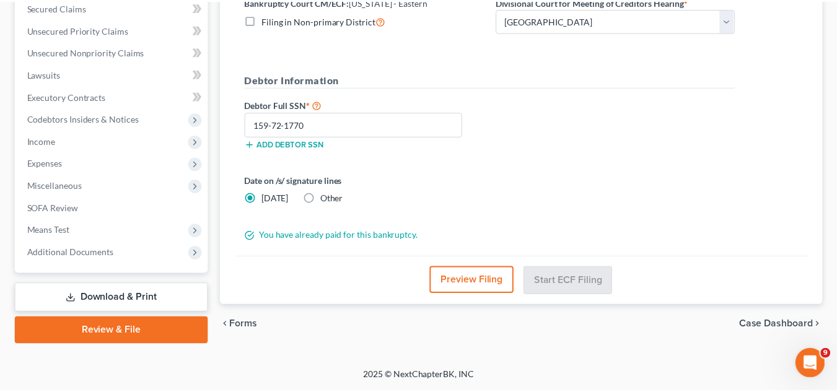
scroll to position [289, 0]
